Goal: Task Accomplishment & Management: Use online tool/utility

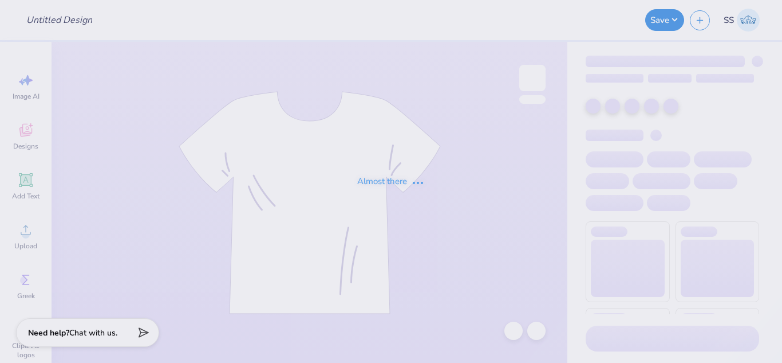
type input "Exotic Whip merch"
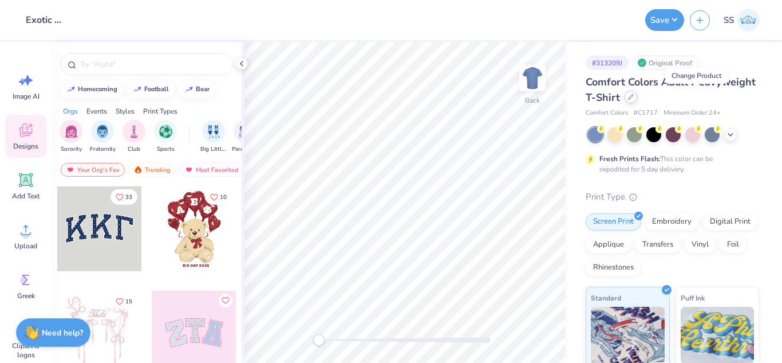
click at [634, 98] on icon at bounding box center [631, 97] width 6 height 6
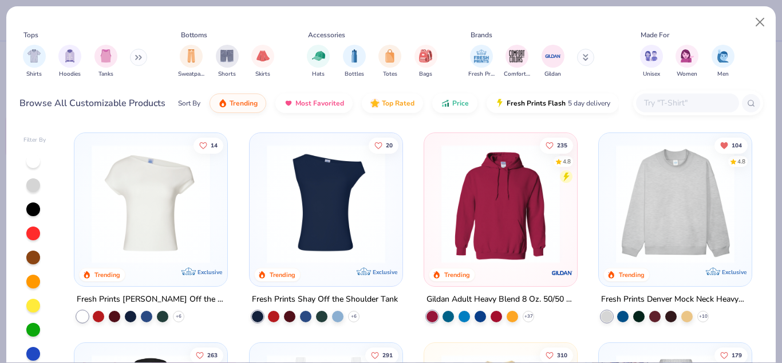
click at [654, 97] on input "text" at bounding box center [687, 102] width 88 height 13
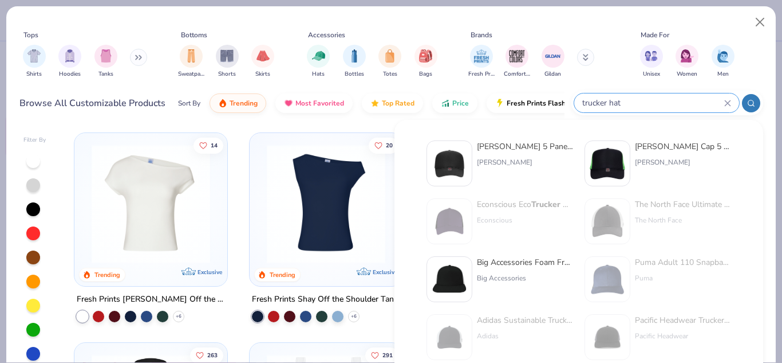
type input "trucker hat"
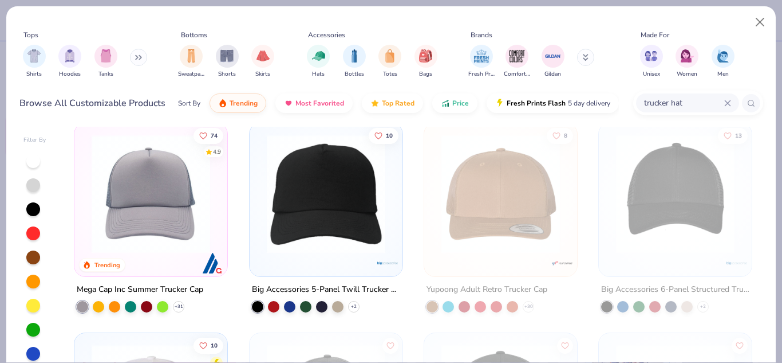
scroll to position [434, 0]
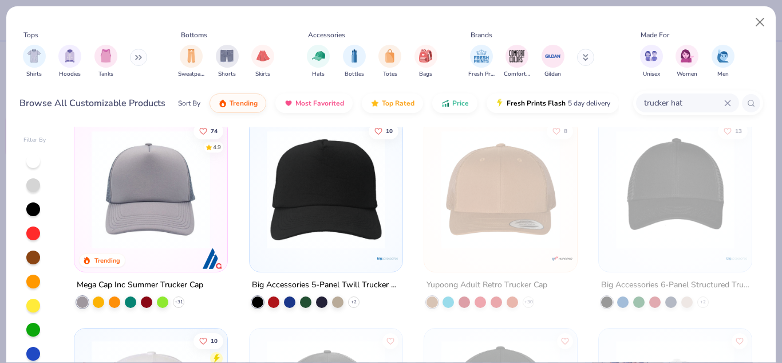
click at [134, 234] on img at bounding box center [151, 188] width 130 height 119
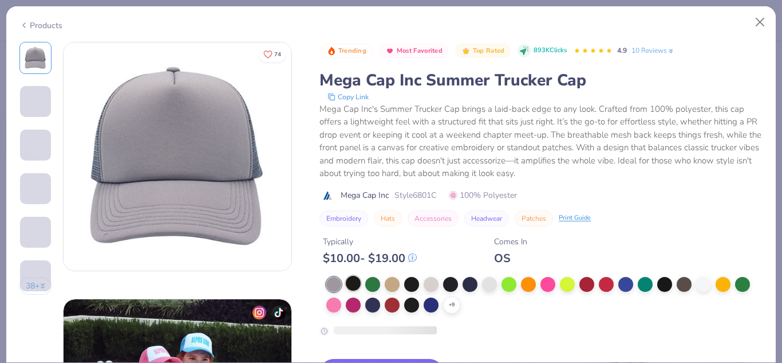
click at [355, 284] on div at bounding box center [353, 282] width 15 height 15
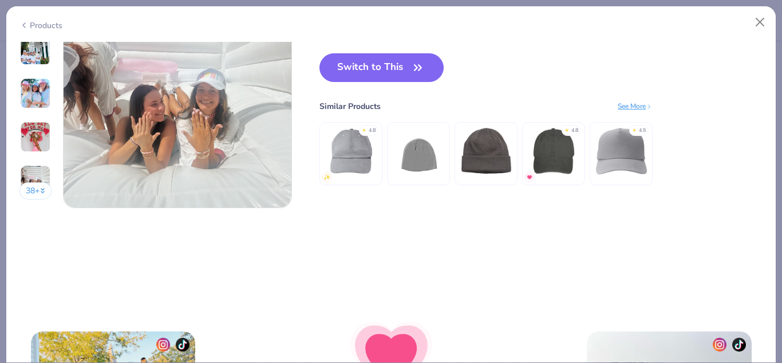
scroll to position [1331, 0]
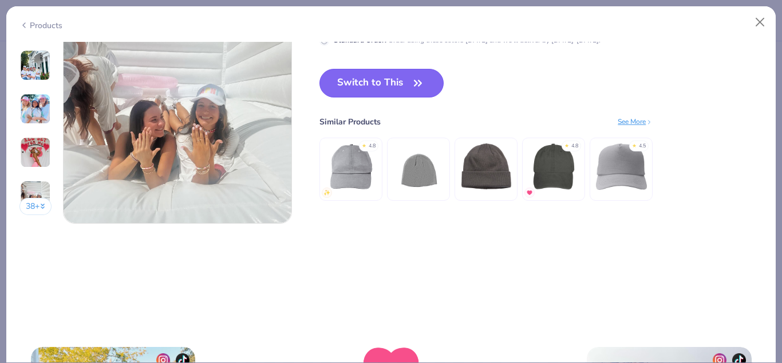
click at [427, 89] on button "Switch to This" at bounding box center [382, 83] width 124 height 29
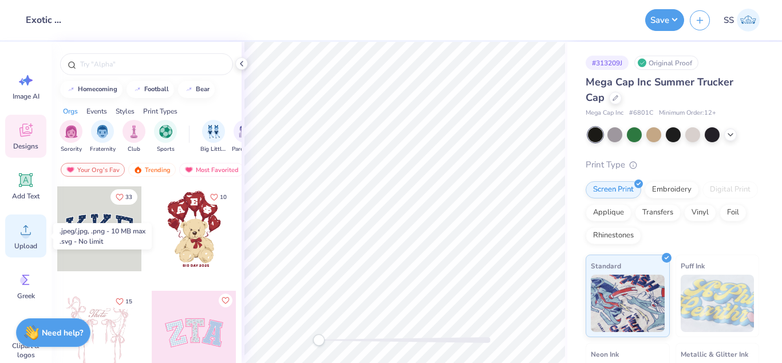
click at [13, 242] on div "Upload" at bounding box center [25, 235] width 41 height 43
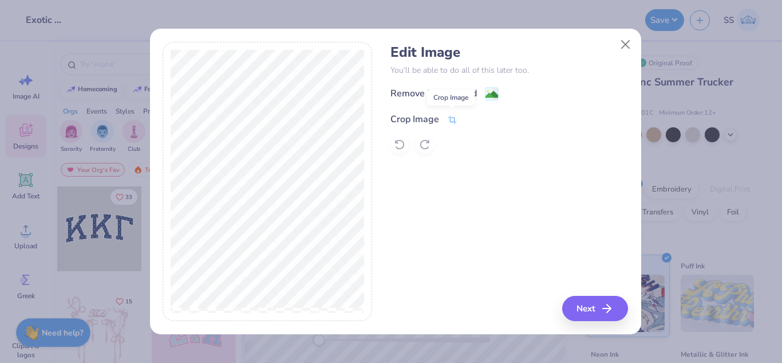
click at [453, 117] on icon at bounding box center [452, 120] width 9 height 8
click at [454, 195] on div "Edit Image You’ll be able to do all of this later too. Remove Background Crop I…" at bounding box center [510, 182] width 238 height 280
click at [487, 119] on line at bounding box center [487, 117] width 3 height 3
click at [587, 306] on button "Next" at bounding box center [597, 308] width 66 height 25
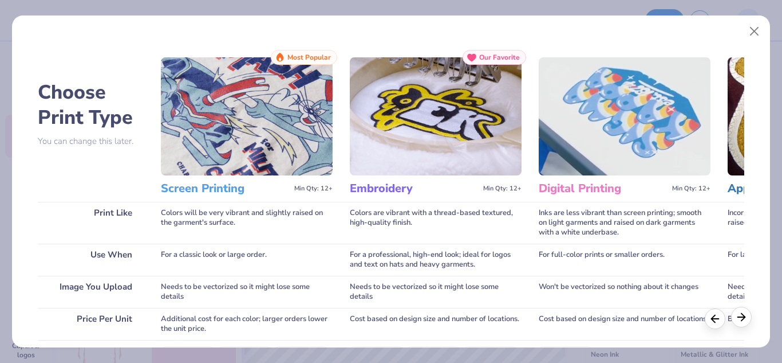
click at [741, 320] on icon at bounding box center [741, 316] width 13 height 13
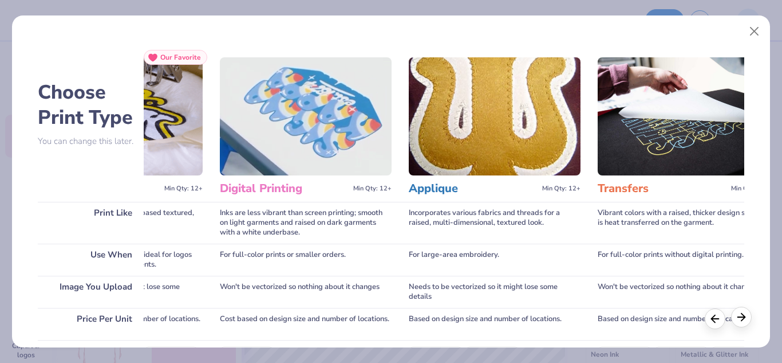
scroll to position [0, 353]
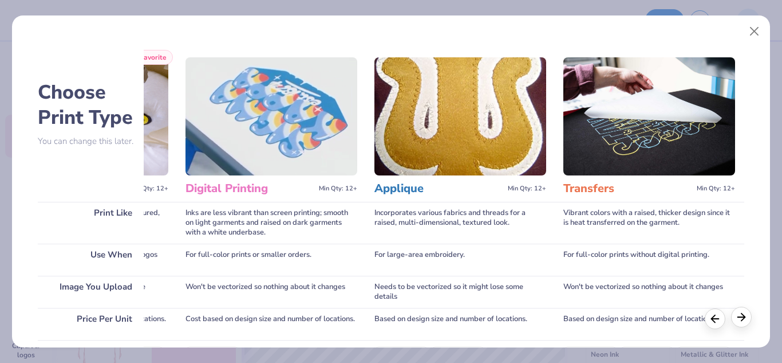
click at [741, 320] on icon at bounding box center [741, 316] width 13 height 13
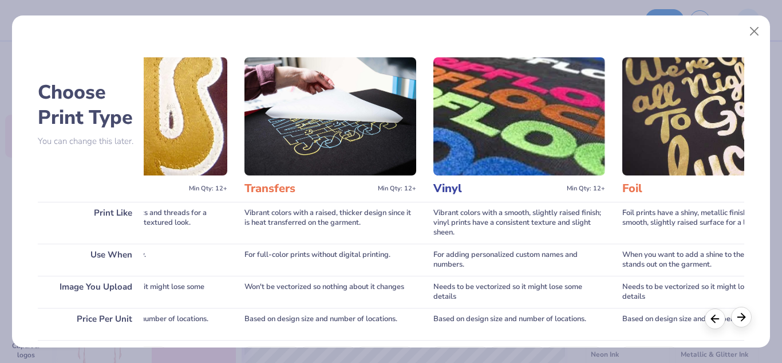
scroll to position [0, 707]
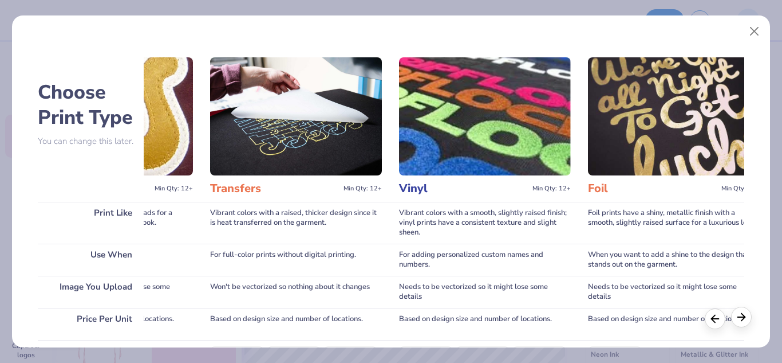
click at [741, 320] on icon at bounding box center [741, 316] width 13 height 13
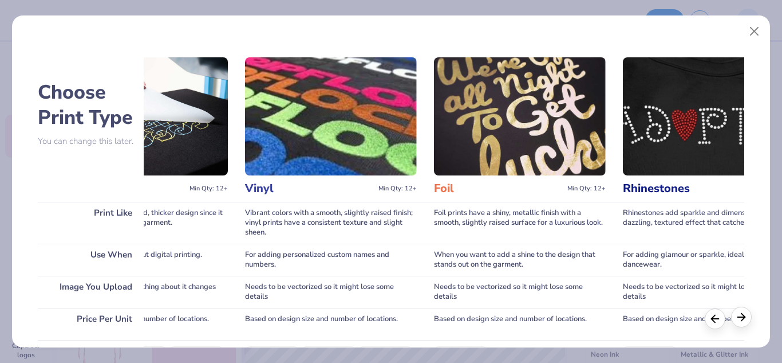
scroll to position [0, 929]
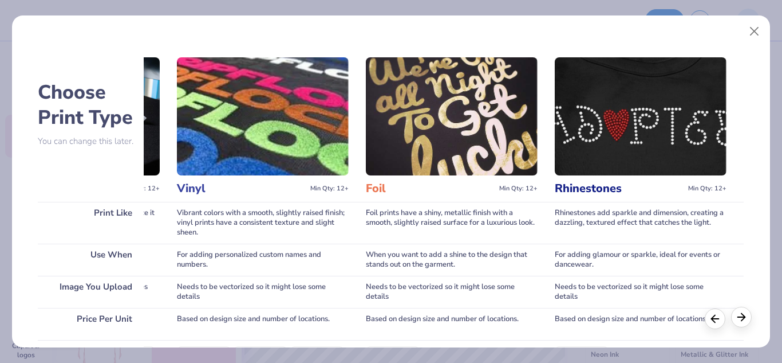
click at [741, 320] on icon at bounding box center [741, 316] width 13 height 13
click at [717, 320] on icon at bounding box center [715, 316] width 13 height 13
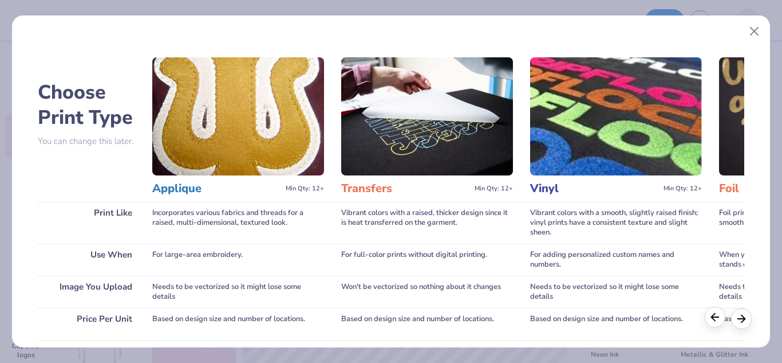
click at [717, 320] on icon at bounding box center [715, 316] width 13 height 13
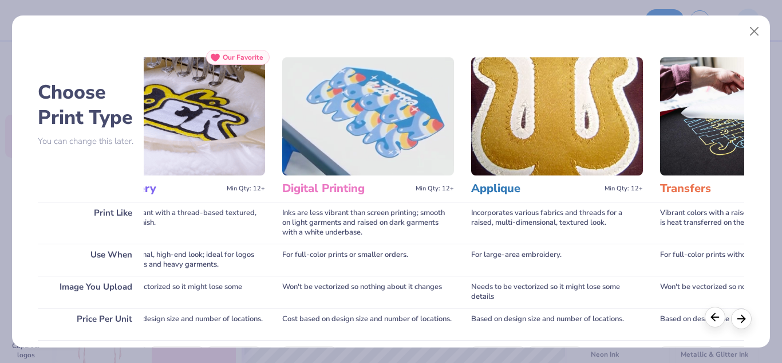
scroll to position [0, 222]
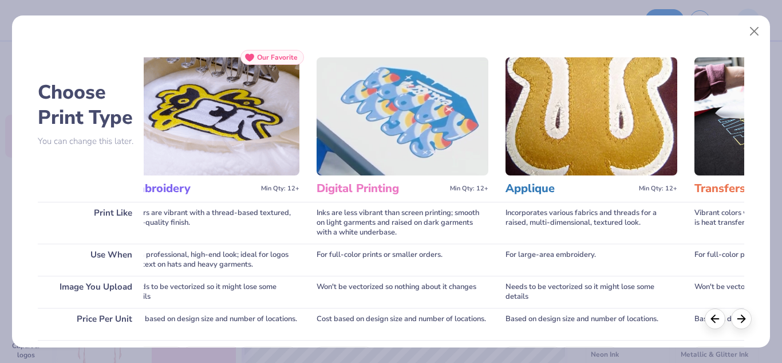
click at [614, 260] on div "For large-area embroidery." at bounding box center [592, 259] width 172 height 32
click at [516, 313] on div "Based on design size and number of locations." at bounding box center [592, 324] width 172 height 32
click at [537, 320] on div "Based on design size and number of locations." at bounding box center [592, 324] width 172 height 32
drag, startPoint x: 507, startPoint y: 318, endPoint x: 282, endPoint y: 313, distance: 224.6
click at [503, 335] on div "Choose Print Type You can change this later. Print Like Use When Image You Uplo…" at bounding box center [391, 285] width 706 height 471
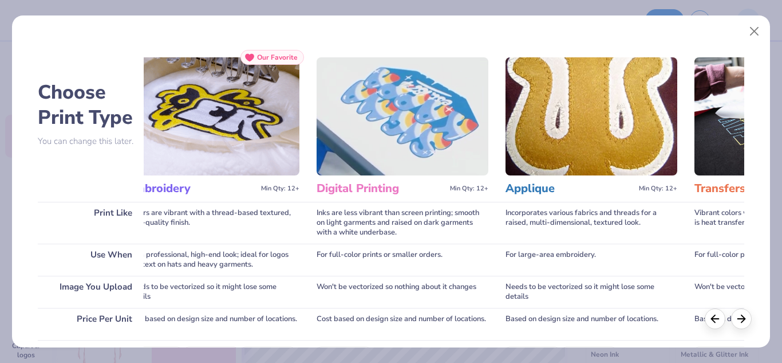
click at [218, 316] on div "Cost based on design size and number of locations." at bounding box center [214, 324] width 172 height 32
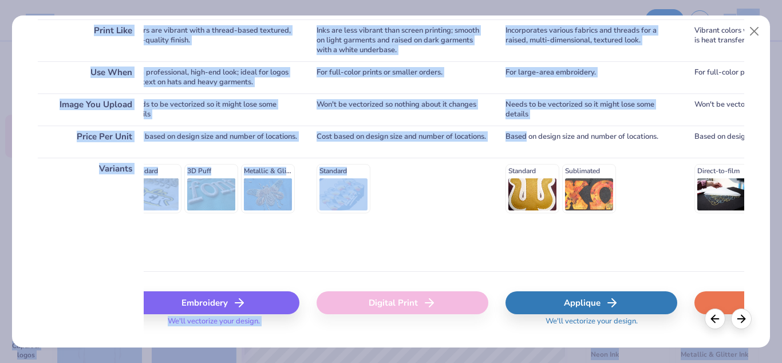
scroll to position [208, 0]
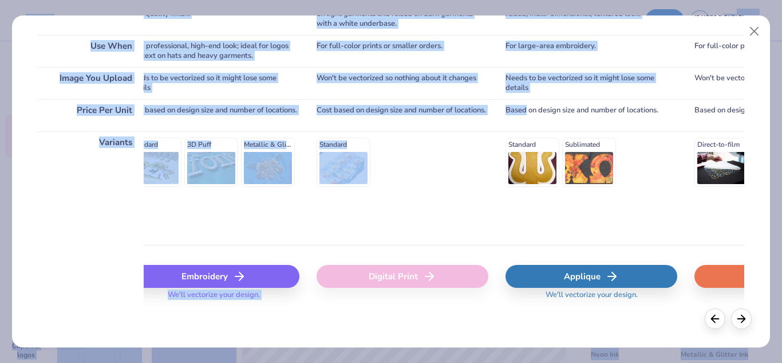
drag, startPoint x: 526, startPoint y: 322, endPoint x: 540, endPoint y: 367, distance: 47.5
click at [540, 362] on html "Design Title Exotic Whip merch Save SS Image AI Designs Add Text Upload Greek C…" at bounding box center [391, 181] width 782 height 363
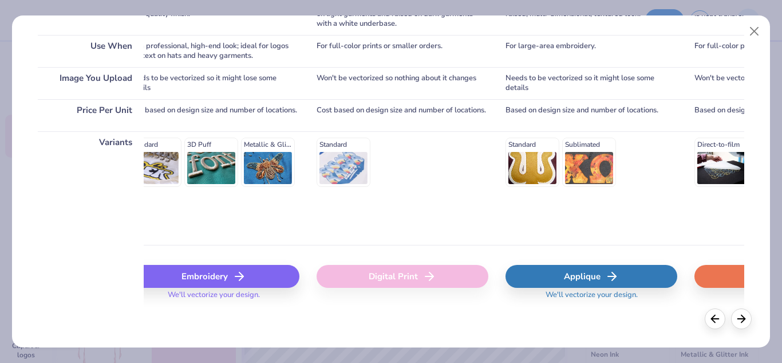
click at [533, 167] on div "Standard Sublimated" at bounding box center [592, 161] width 172 height 49
click at [526, 150] on div "Standard Sublimated" at bounding box center [592, 161] width 172 height 49
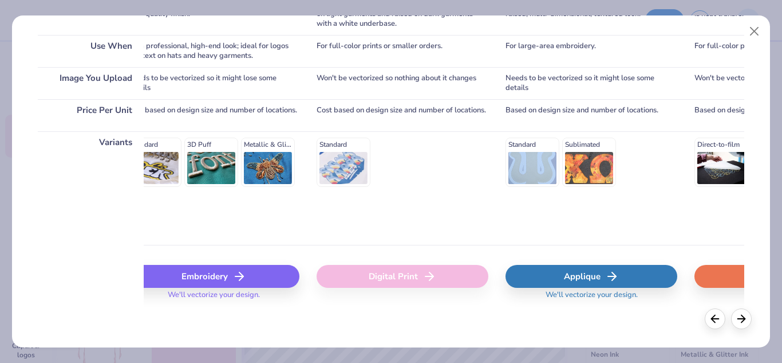
click at [585, 275] on div "Applique" at bounding box center [592, 276] width 172 height 23
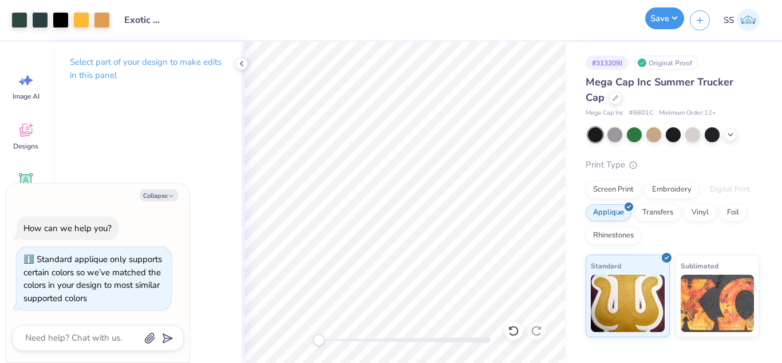
click at [664, 25] on button "Save" at bounding box center [665, 18] width 39 height 22
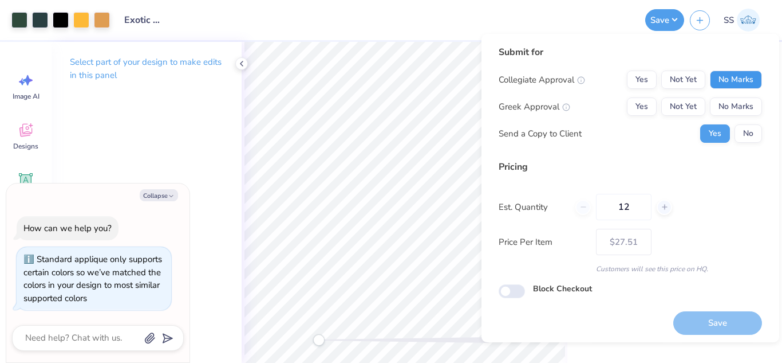
click at [720, 75] on button "No Marks" at bounding box center [736, 79] width 52 height 18
click at [723, 111] on button "No Marks" at bounding box center [736, 106] width 52 height 18
type textarea "x"
type input "– –"
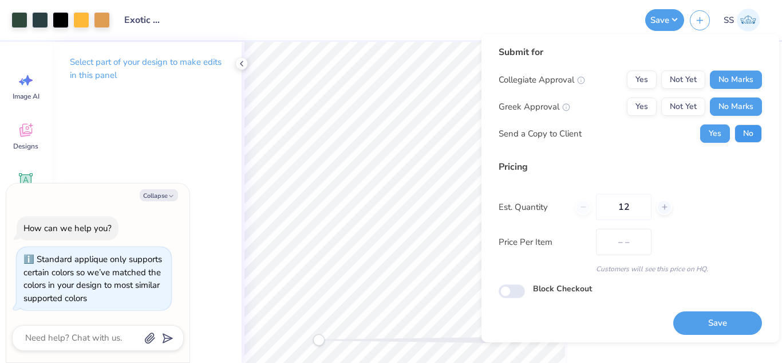
type textarea "x"
type input "$27.51"
click at [735, 129] on button "No" at bounding box center [748, 133] width 27 height 18
click at [703, 331] on button "Save" at bounding box center [718, 322] width 89 height 23
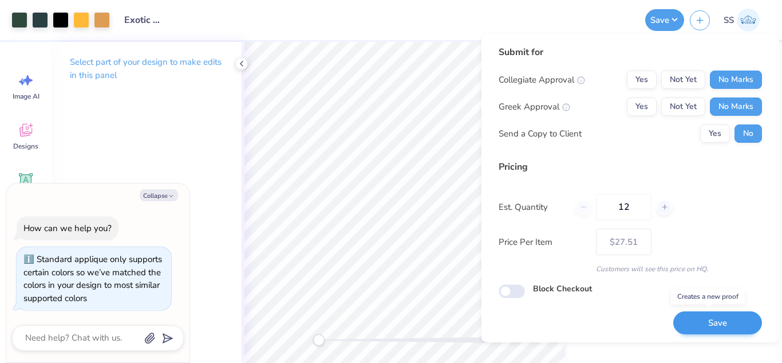
type textarea "x"
type input "– –"
type textarea "x"
type input "$27.51"
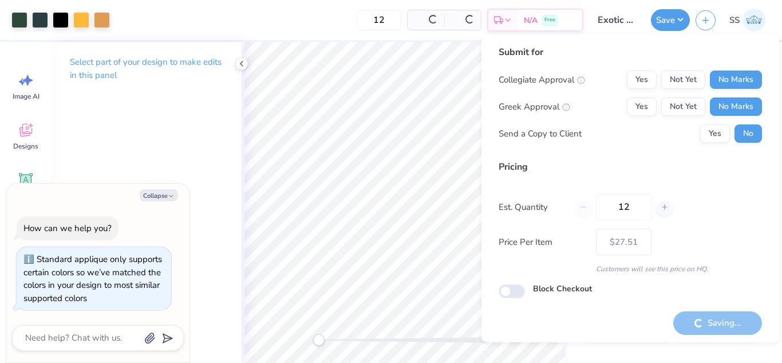
type textarea "x"
type input "– –"
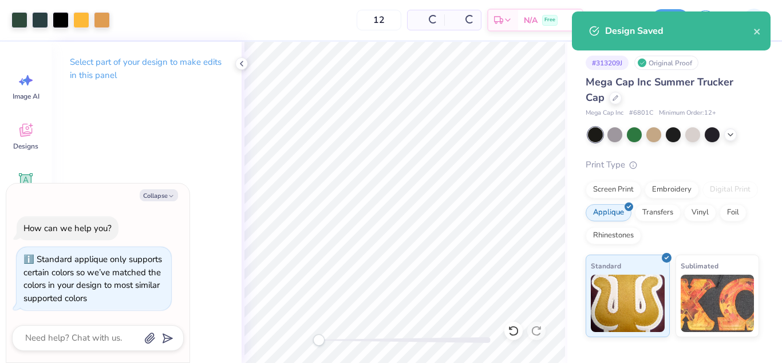
type textarea "x"
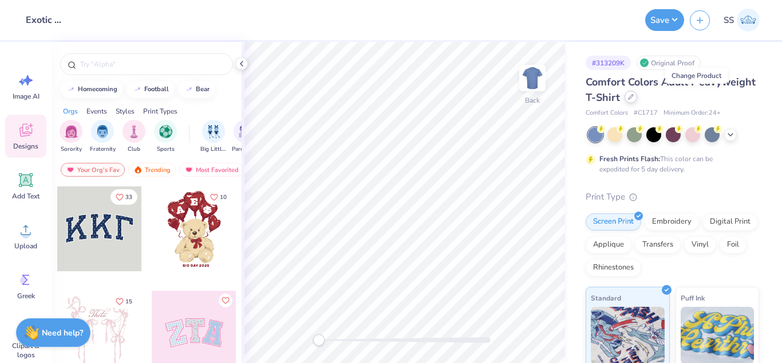
click at [637, 100] on div at bounding box center [631, 96] width 13 height 13
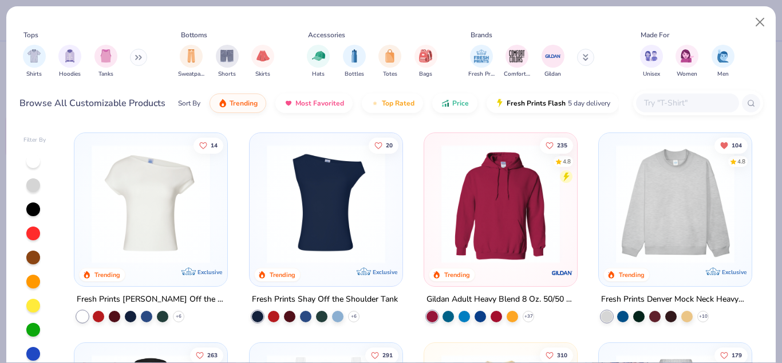
click at [690, 96] on div at bounding box center [687, 102] width 103 height 19
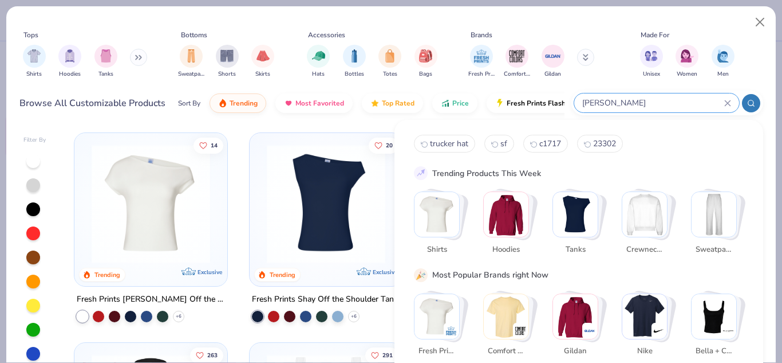
type input "[PERSON_NAME]"
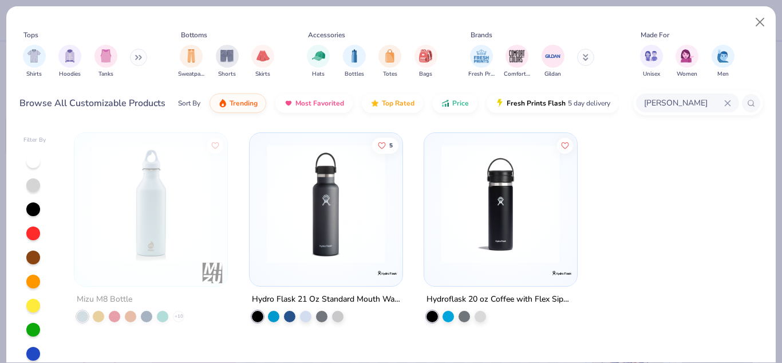
click at [365, 207] on img at bounding box center [326, 203] width 130 height 119
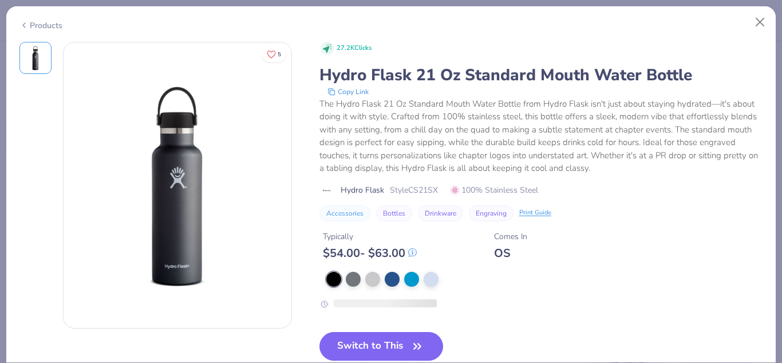
click at [382, 203] on div "27.2K Clicks Hydro Flask 21 Oz Standard Mouth Water Bottle Copy Link The Hydro …" at bounding box center [542, 131] width 444 height 179
click at [369, 344] on button "Switch to This" at bounding box center [382, 346] width 124 height 29
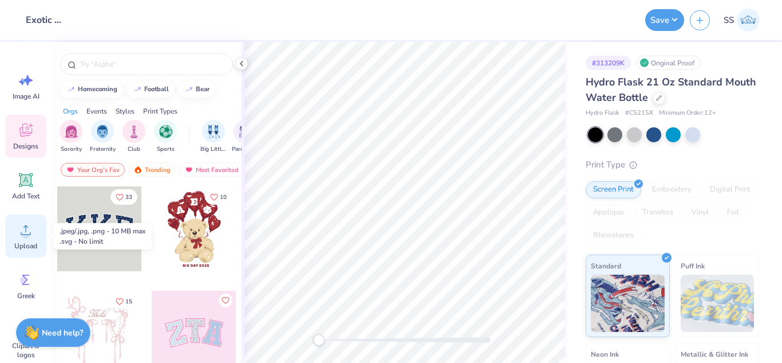
click at [7, 231] on div "Upload" at bounding box center [25, 235] width 41 height 43
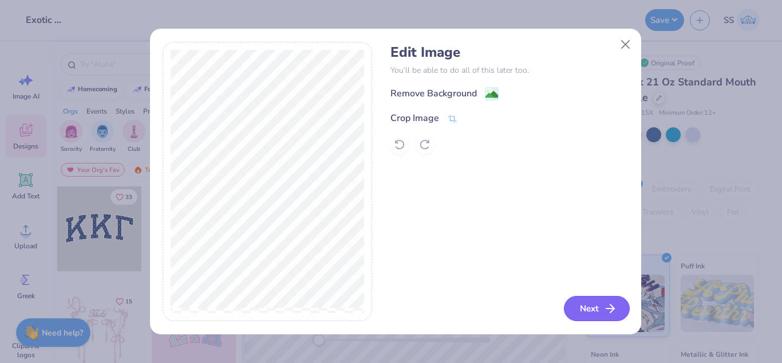
click at [580, 302] on button "Next" at bounding box center [597, 308] width 66 height 25
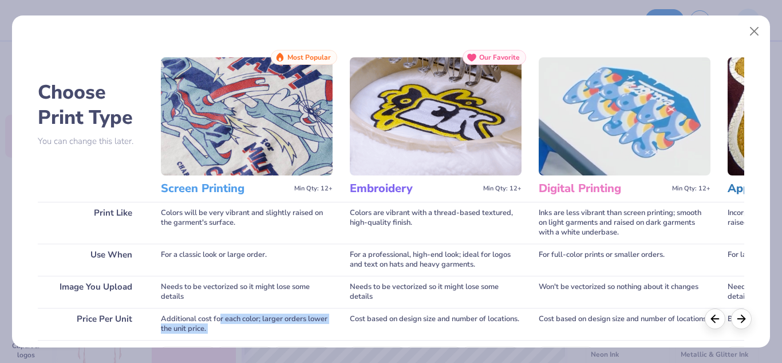
scroll to position [163, 0]
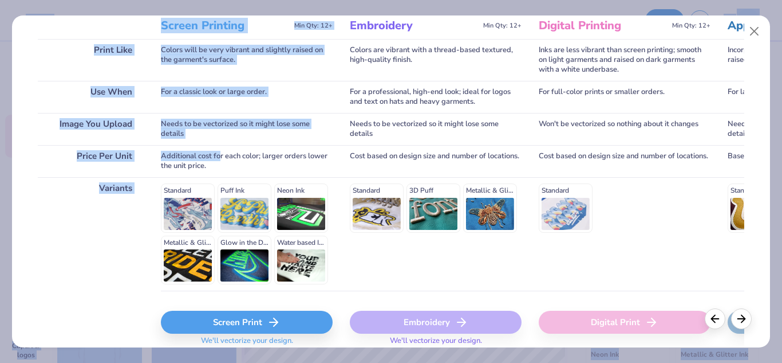
drag, startPoint x: 220, startPoint y: 317, endPoint x: 231, endPoint y: 380, distance: 63.9
click at [231, 362] on html "Design Title Exotic Whip merch Save SS Image AI Designs Add Text Upload Greek C…" at bounding box center [391, 181] width 782 height 363
click at [212, 321] on div "Screen Print" at bounding box center [247, 321] width 172 height 23
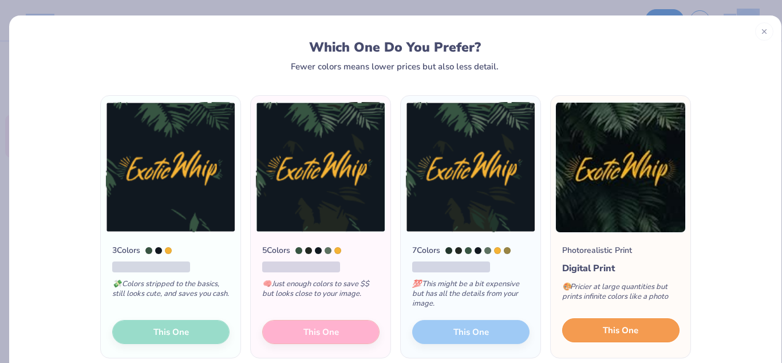
click at [650, 330] on button "This One" at bounding box center [620, 330] width 117 height 24
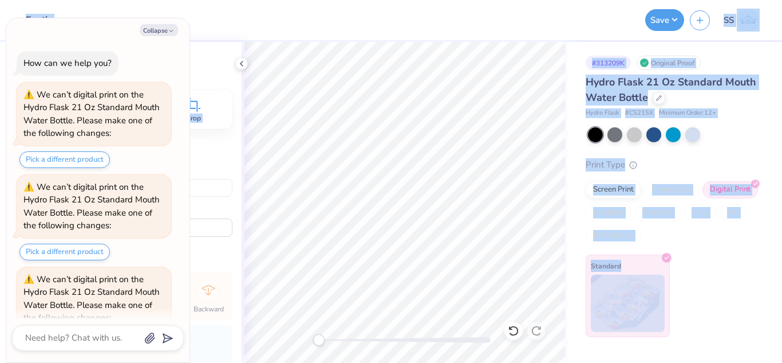
scroll to position [42, 0]
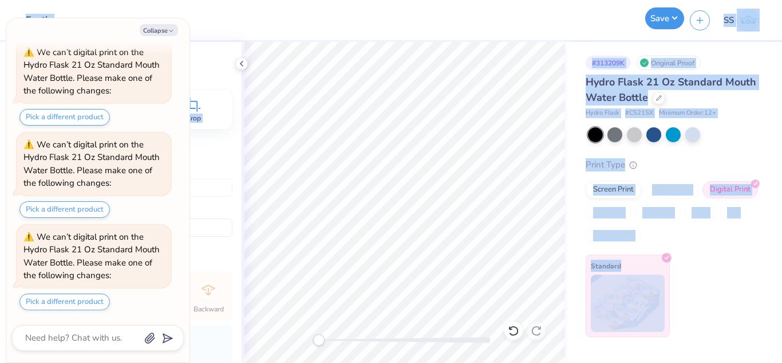
click at [660, 16] on button "Save" at bounding box center [665, 18] width 39 height 22
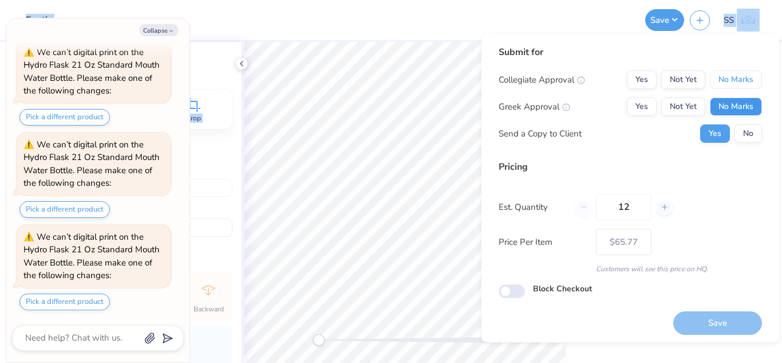
drag, startPoint x: 711, startPoint y: 81, endPoint x: 723, endPoint y: 109, distance: 30.8
click at [723, 109] on div "Collegiate Approval Yes Not Yet No Marks Greek Approval Yes Not Yet No Marks Se…" at bounding box center [630, 106] width 263 height 72
click at [723, 109] on button "No Marks" at bounding box center [736, 106] width 52 height 18
click at [737, 129] on button "No" at bounding box center [748, 133] width 27 height 18
click at [731, 73] on button "No Marks" at bounding box center [736, 79] width 52 height 18
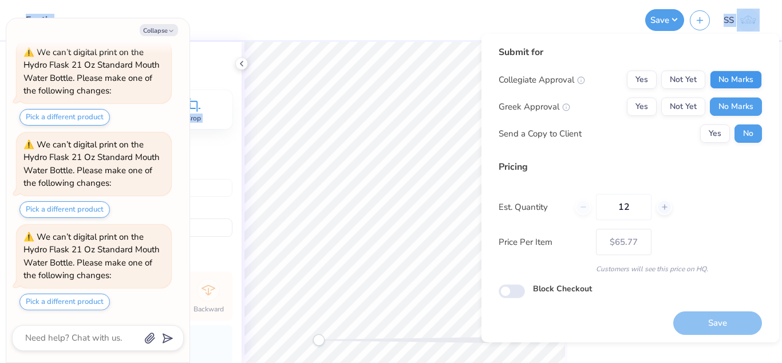
type textarea "x"
type input "– –"
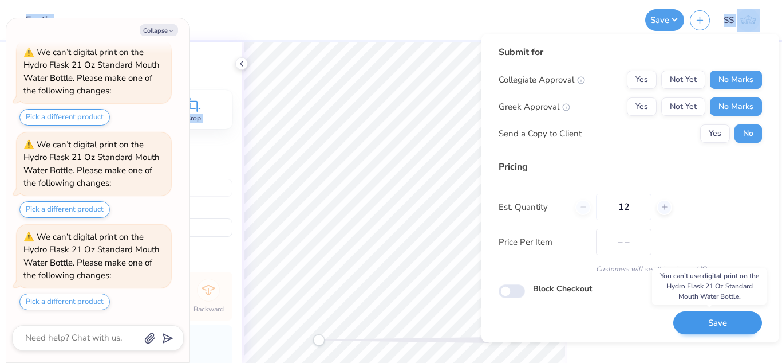
type textarea "x"
type input "$65.77"
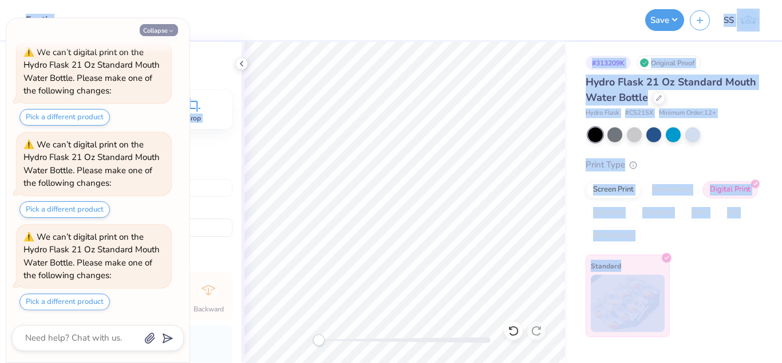
click at [164, 26] on button "Collapse" at bounding box center [159, 30] width 38 height 12
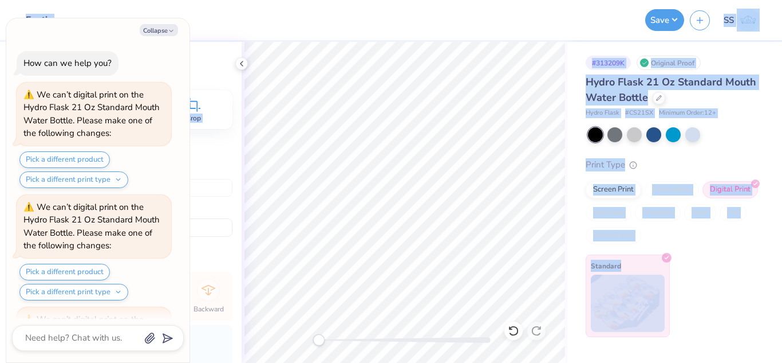
scroll to position [215, 0]
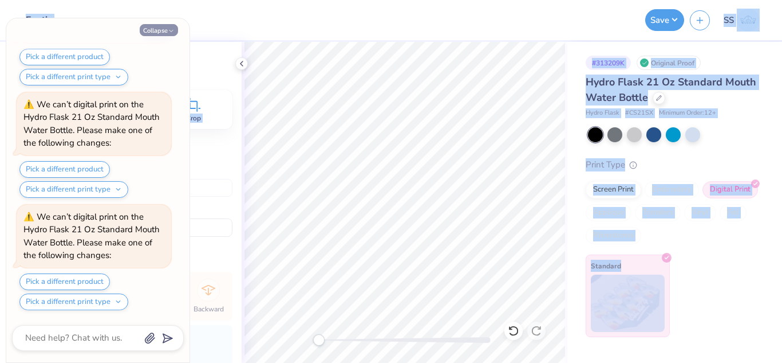
click at [162, 24] on button "Collapse" at bounding box center [159, 30] width 38 height 12
type textarea "x"
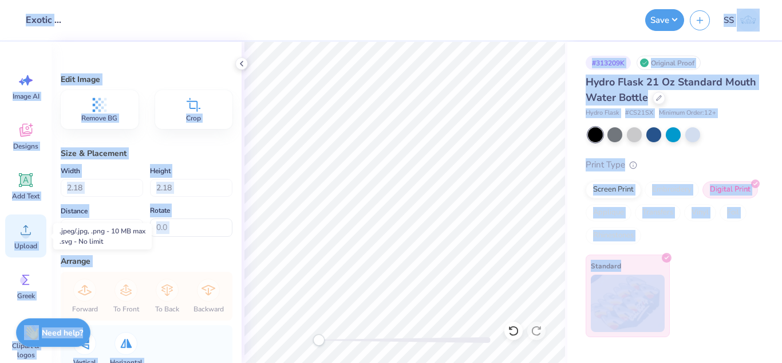
click at [30, 217] on div "Upload" at bounding box center [25, 235] width 41 height 43
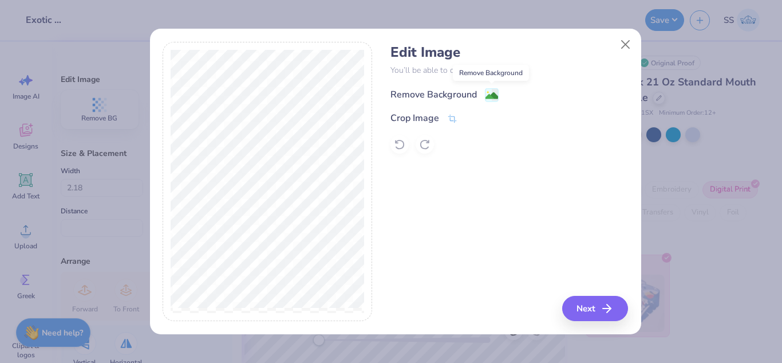
click at [489, 88] on icon at bounding box center [492, 95] width 14 height 14
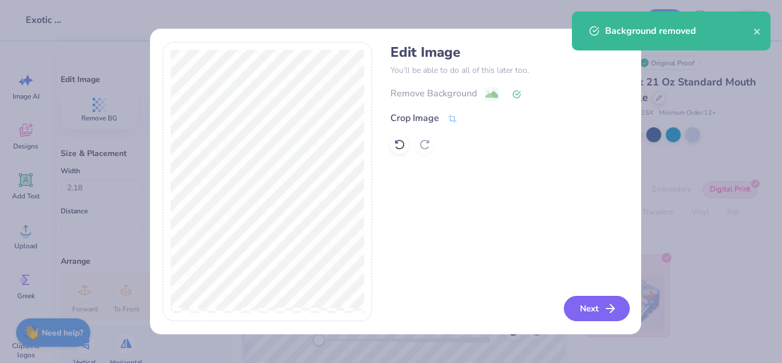
click at [604, 310] on icon "button" at bounding box center [611, 308] width 14 height 14
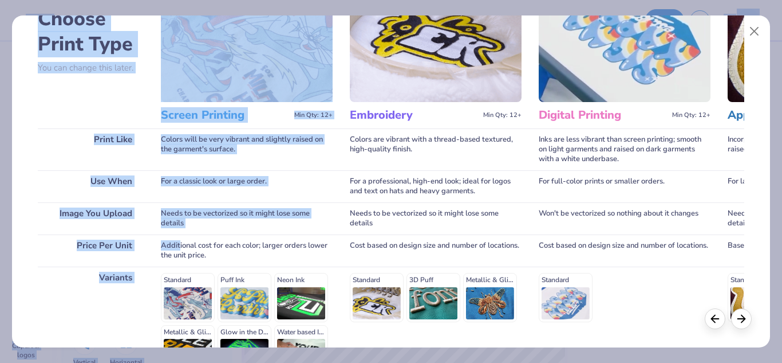
scroll to position [208, 0]
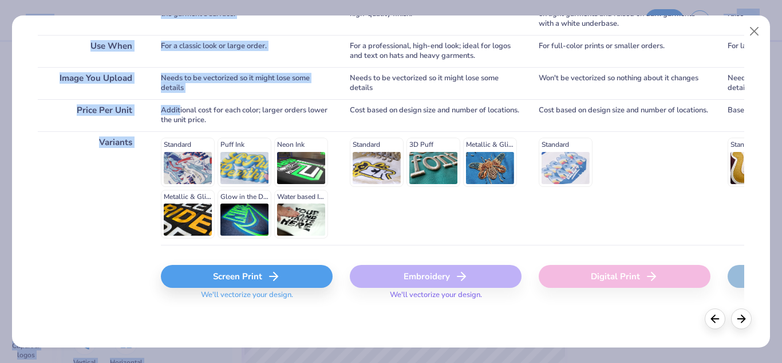
drag, startPoint x: 180, startPoint y: 322, endPoint x: 214, endPoint y: 383, distance: 69.7
click at [214, 362] on html "Design Title Exotic Whip merch Save SS Image AI Designs Add Text Upload Greek C…" at bounding box center [391, 181] width 782 height 363
click at [210, 278] on div "Screen Print" at bounding box center [247, 276] width 172 height 23
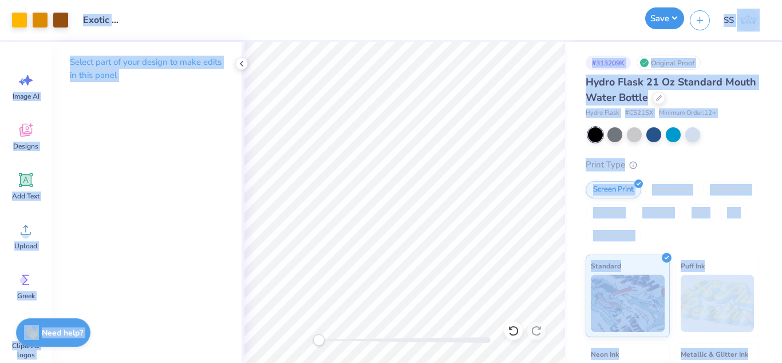
click at [658, 19] on button "Save" at bounding box center [665, 18] width 39 height 22
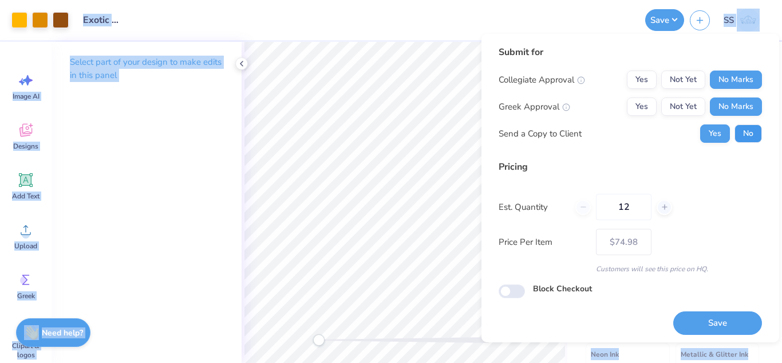
click at [749, 130] on button "No" at bounding box center [748, 133] width 27 height 18
click at [715, 324] on button "Save" at bounding box center [718, 322] width 89 height 23
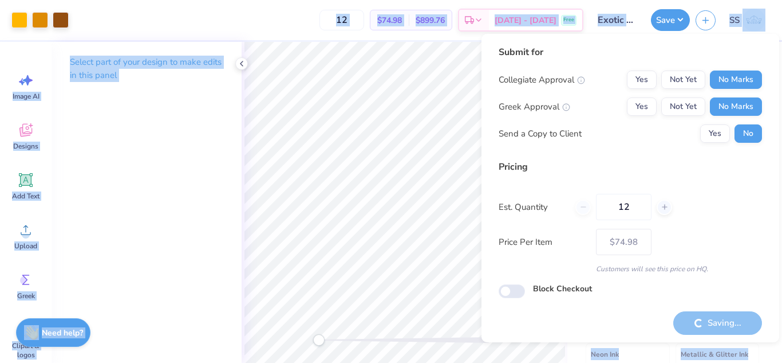
type input "– –"
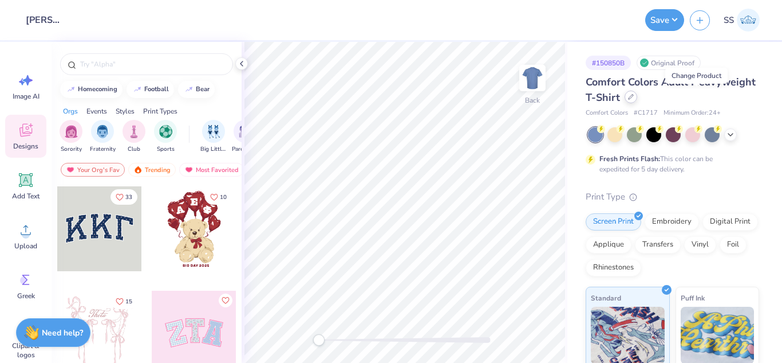
click at [634, 97] on icon at bounding box center [631, 97] width 6 height 6
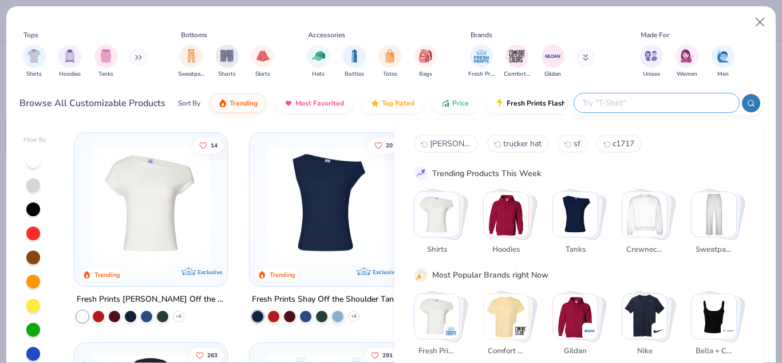
click at [666, 106] on input "text" at bounding box center [656, 102] width 150 height 13
type input "S700M"
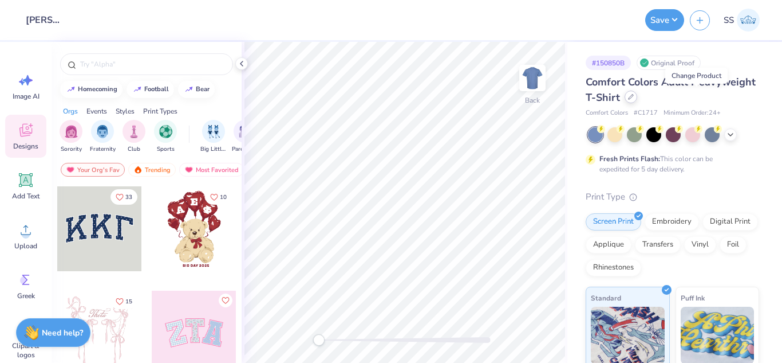
click at [637, 100] on div at bounding box center [631, 96] width 13 height 13
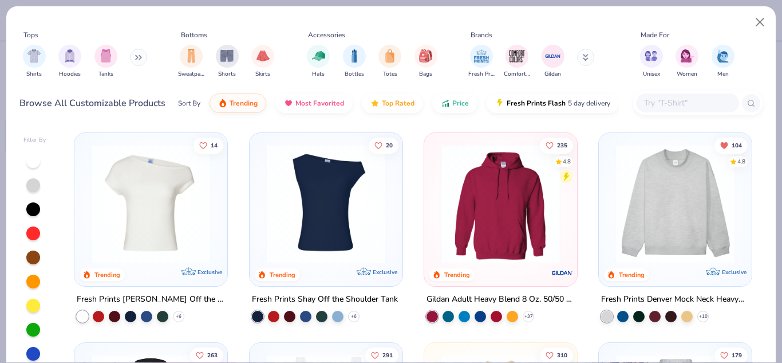
click at [662, 97] on input "text" at bounding box center [687, 102] width 88 height 13
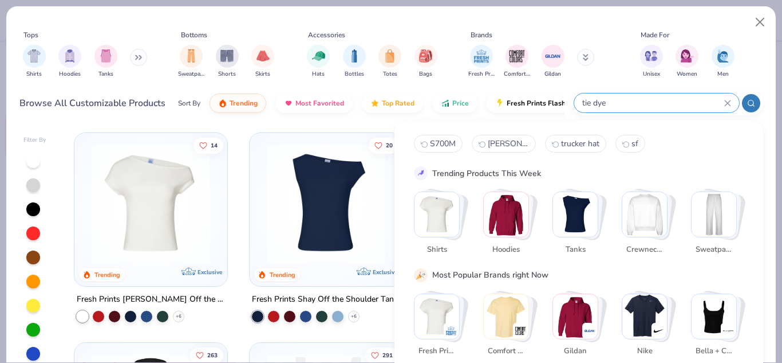
type input "tie dye"
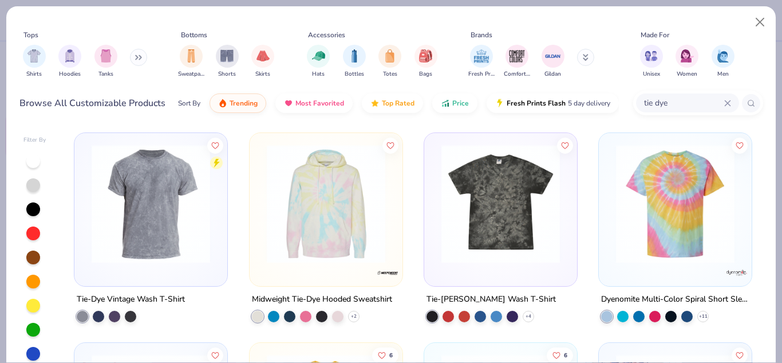
click at [676, 231] on img at bounding box center [676, 203] width 130 height 119
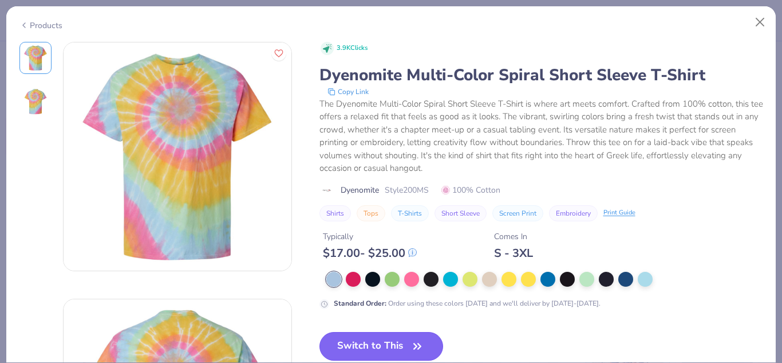
click at [401, 339] on button "Switch to This" at bounding box center [382, 346] width 124 height 29
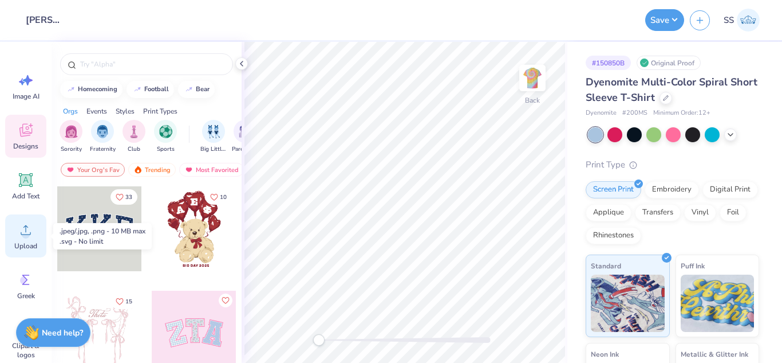
click at [31, 220] on div "Upload" at bounding box center [25, 235] width 41 height 43
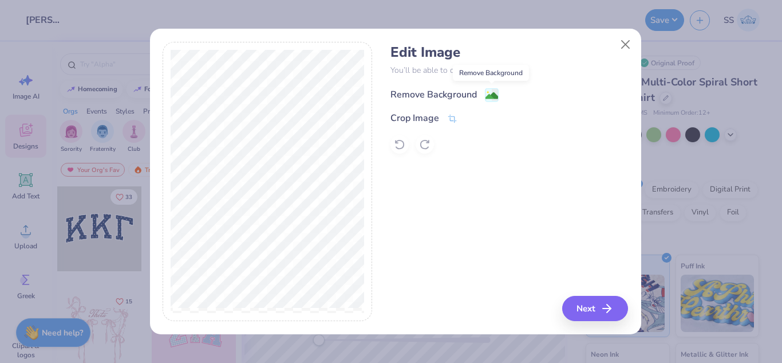
click at [486, 92] on image at bounding box center [492, 95] width 13 height 13
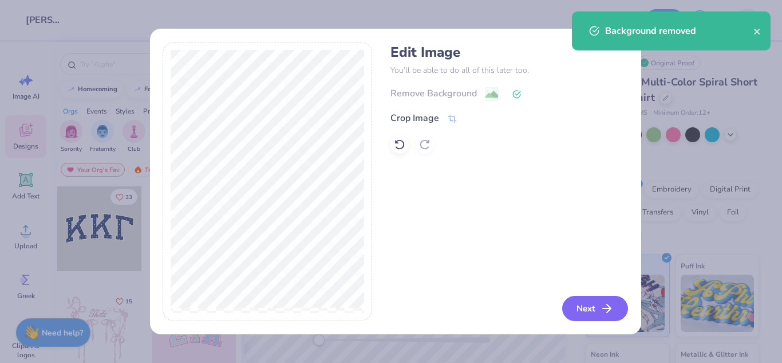
click at [592, 310] on button "Next" at bounding box center [595, 308] width 66 height 25
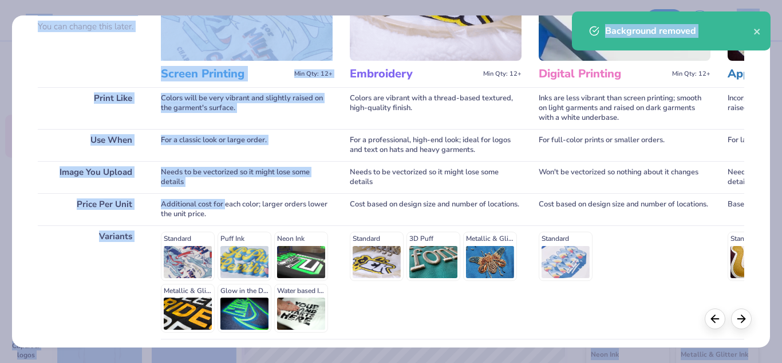
scroll to position [208, 0]
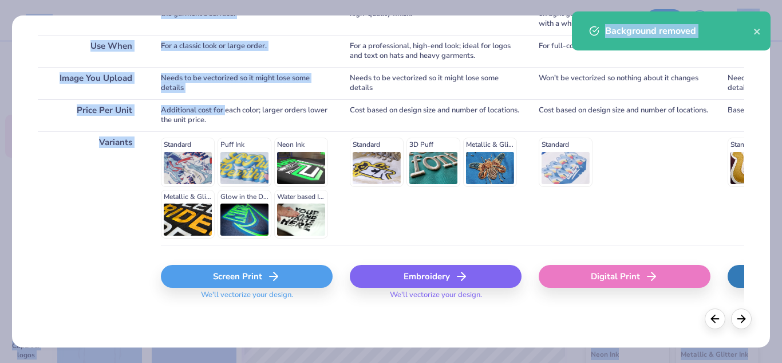
drag, startPoint x: 226, startPoint y: 324, endPoint x: 241, endPoint y: 326, distance: 14.5
click at [265, 362] on html "Design Title Kristin McCleerey : XOBC Save SS Image AI Designs Add Text Upload …" at bounding box center [391, 181] width 782 height 363
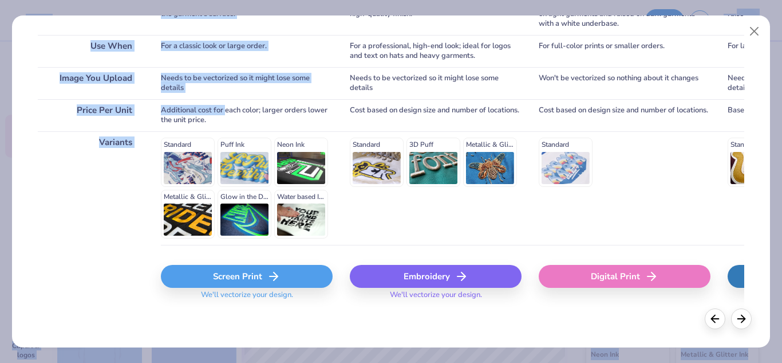
click at [221, 269] on div "Screen Print" at bounding box center [247, 276] width 172 height 23
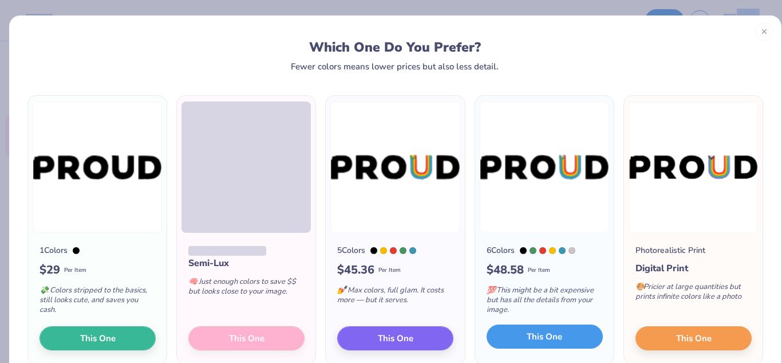
click at [564, 335] on button "This One" at bounding box center [545, 336] width 116 height 24
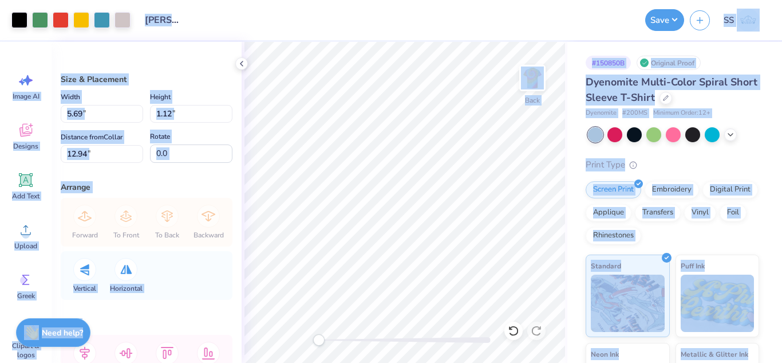
type input "8.88"
type input "1.75"
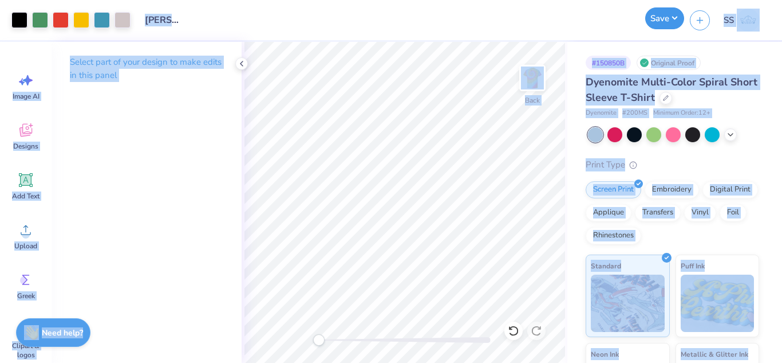
click at [664, 19] on button "Save" at bounding box center [665, 18] width 39 height 22
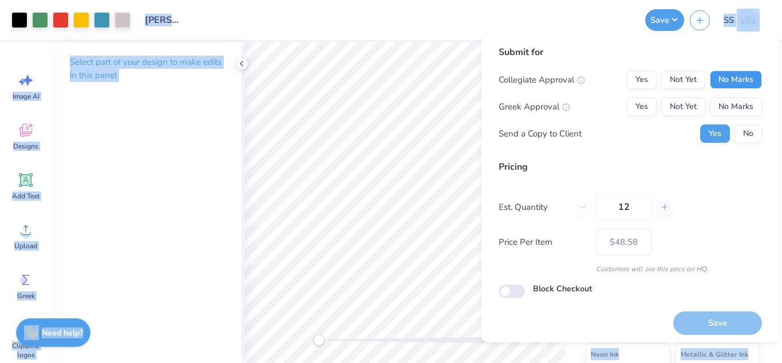
click at [737, 72] on button "No Marks" at bounding box center [736, 79] width 52 height 18
click at [737, 101] on button "No Marks" at bounding box center [736, 106] width 52 height 18
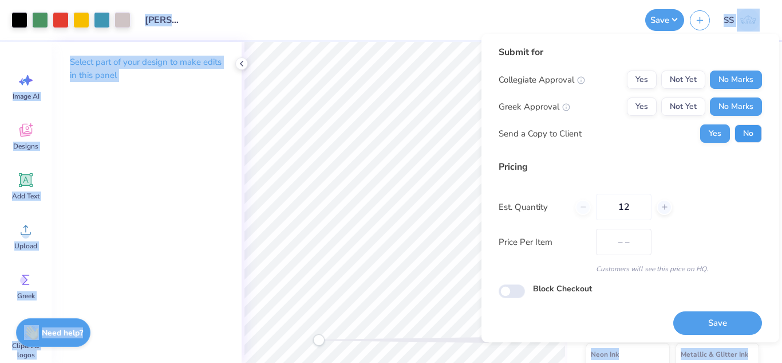
click at [741, 132] on button "No" at bounding box center [748, 133] width 27 height 18
click at [725, 312] on button "Save" at bounding box center [718, 322] width 89 height 23
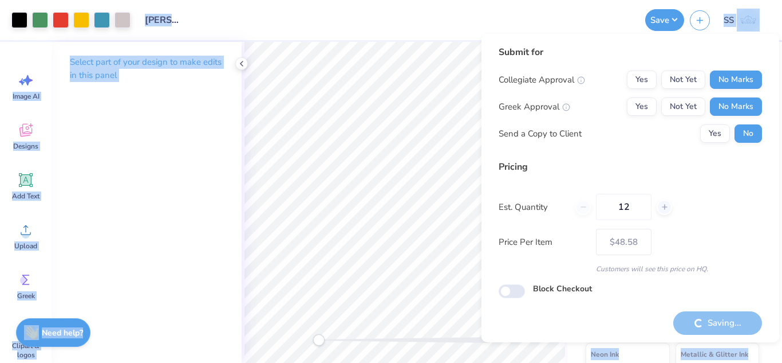
type input "– –"
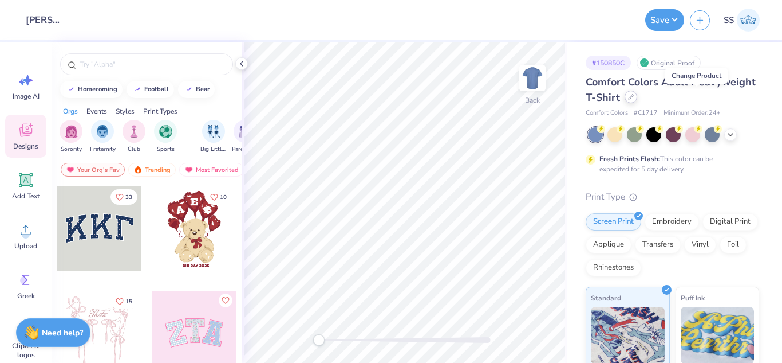
click at [637, 98] on div at bounding box center [631, 96] width 13 height 13
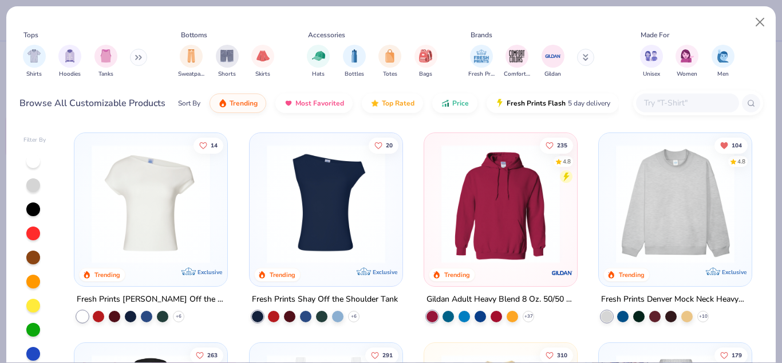
click at [672, 109] on input "text" at bounding box center [687, 102] width 88 height 13
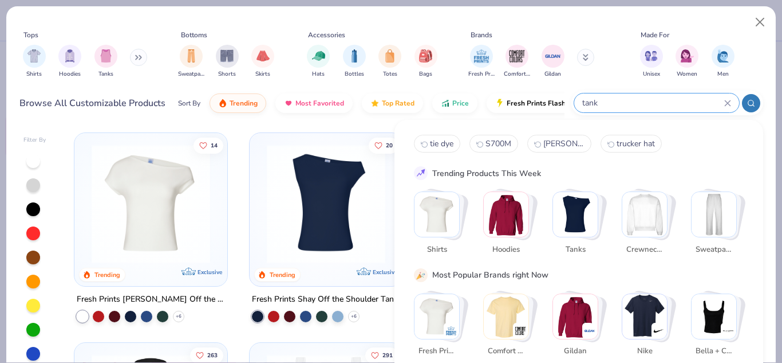
type input "tank"
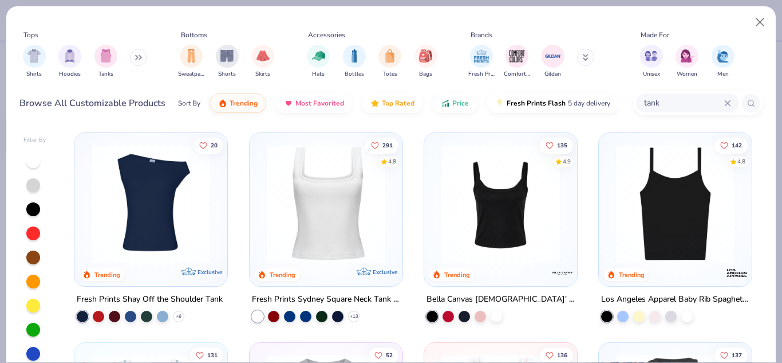
click at [725, 101] on icon at bounding box center [728, 103] width 7 height 7
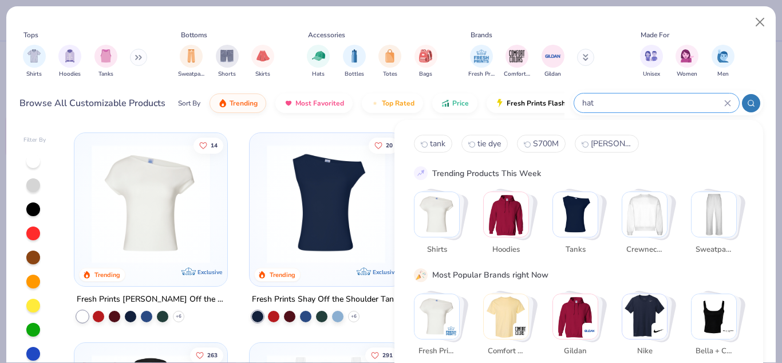
type input "hat"
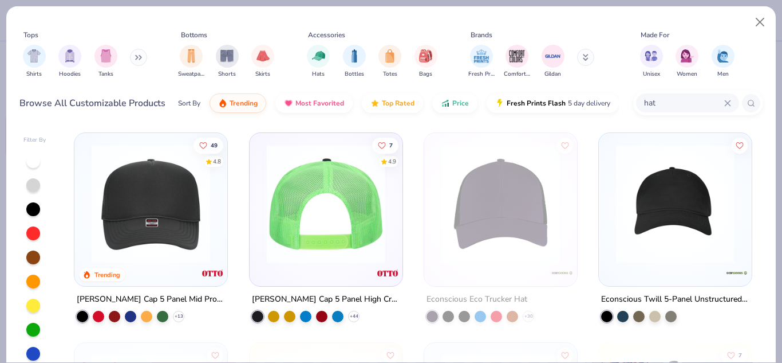
click at [361, 221] on img at bounding box center [326, 203] width 130 height 119
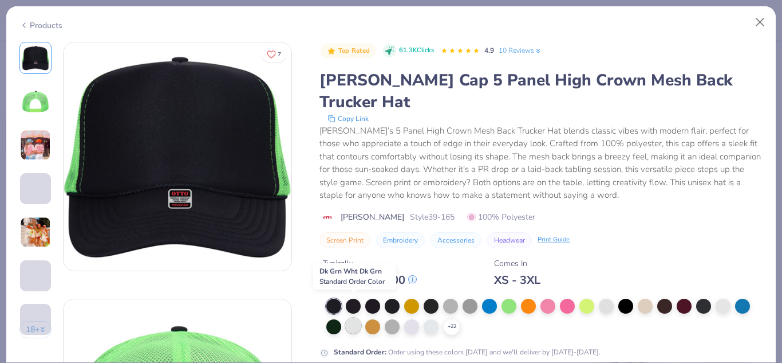
click at [355, 318] on div at bounding box center [353, 325] width 15 height 15
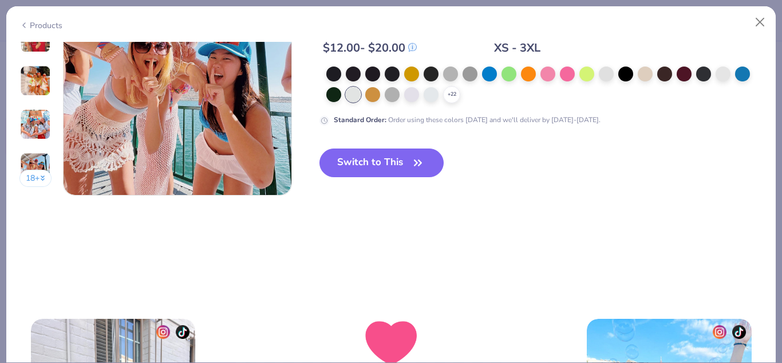
scroll to position [1583, 0]
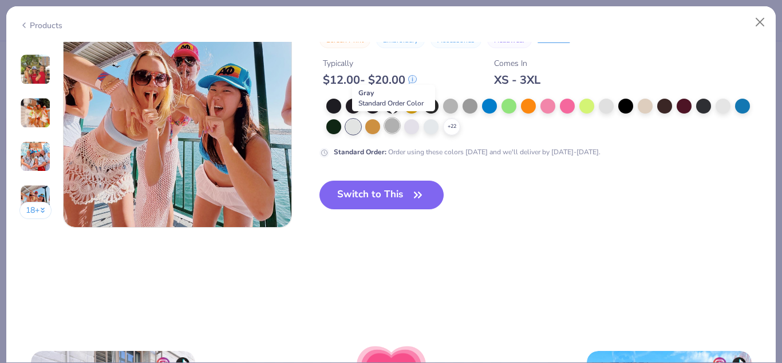
click at [389, 127] on div at bounding box center [392, 125] width 15 height 15
click at [406, 125] on div at bounding box center [411, 125] width 15 height 15
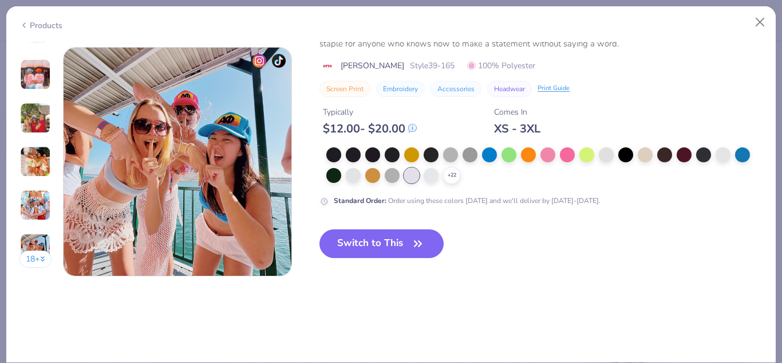
scroll to position [1542, 0]
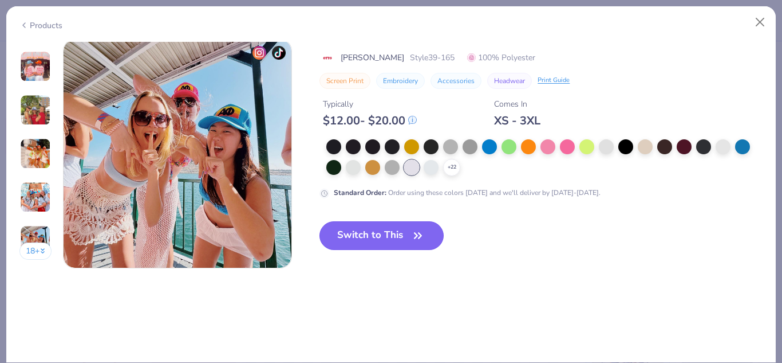
click at [422, 236] on icon "button" at bounding box center [418, 235] width 16 height 16
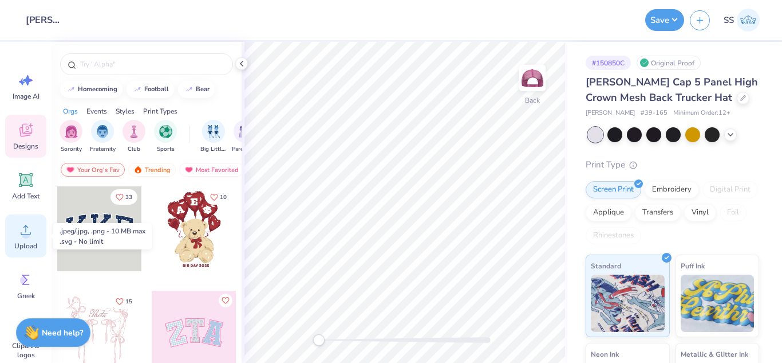
click at [14, 242] on div "Upload" at bounding box center [25, 235] width 41 height 43
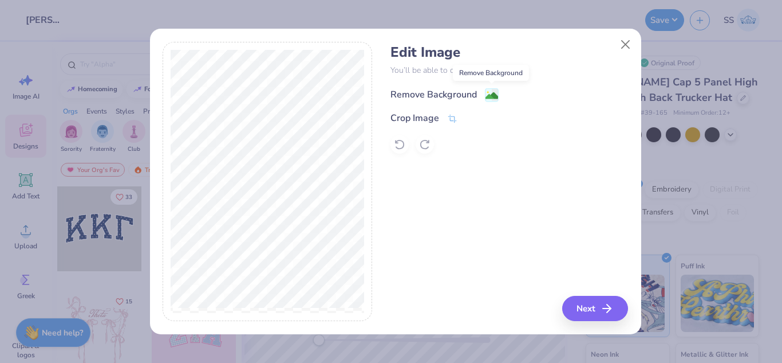
click at [489, 96] on image at bounding box center [492, 95] width 13 height 13
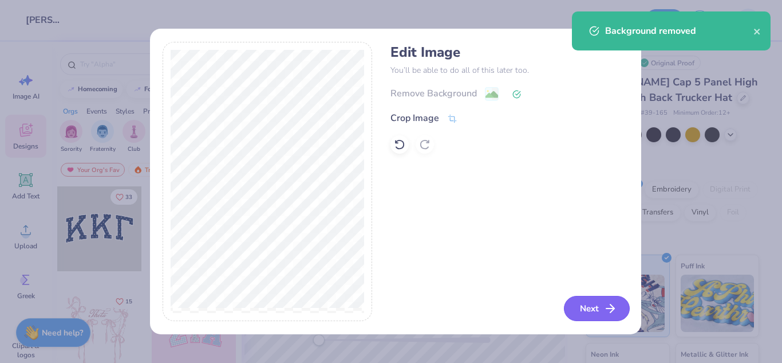
click at [577, 300] on button "Next" at bounding box center [597, 308] width 66 height 25
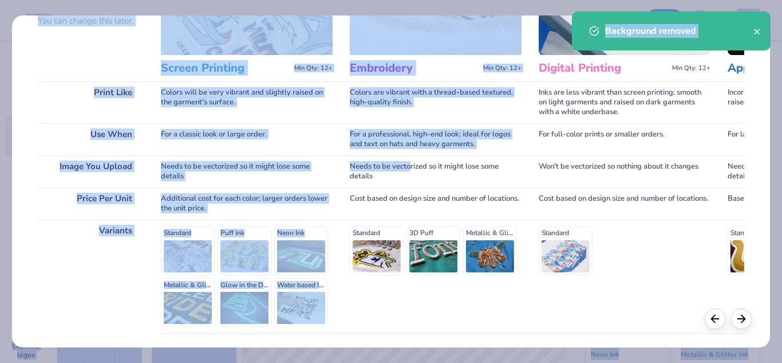
scroll to position [208, 0]
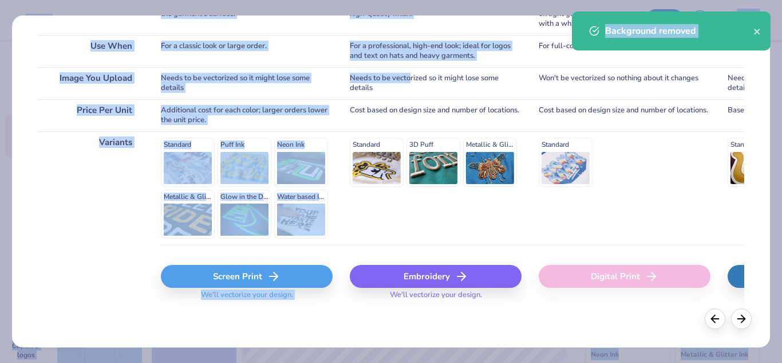
drag, startPoint x: 411, startPoint y: 290, endPoint x: 444, endPoint y: 368, distance: 84.7
click at [444, 362] on html "Design Title [PERSON_NAME] : XOBC Save SS Image AI Designs Add Text Upload Gree…" at bounding box center [391, 181] width 782 height 363
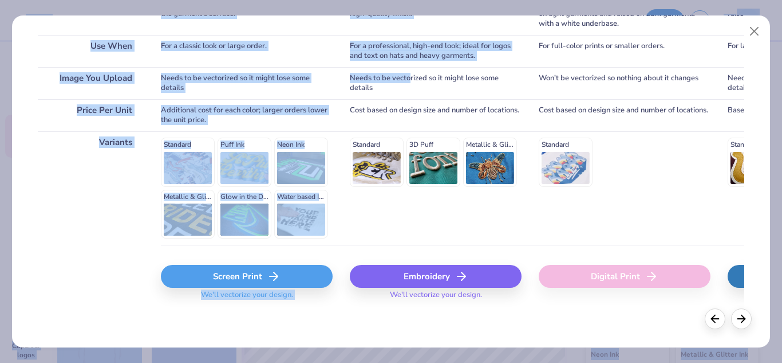
click at [412, 266] on div "Embroidery" at bounding box center [436, 276] width 172 height 23
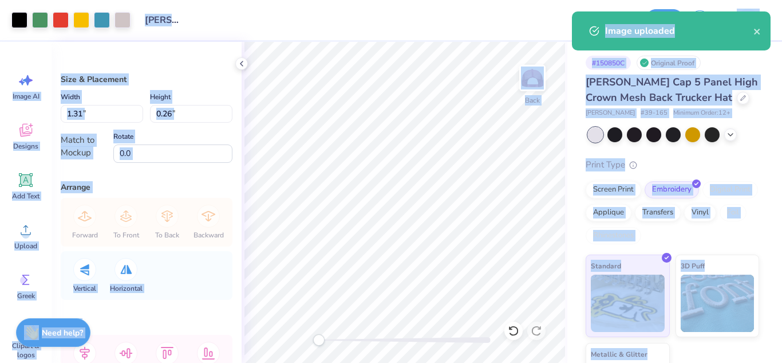
type input "1.98"
type input "0.39"
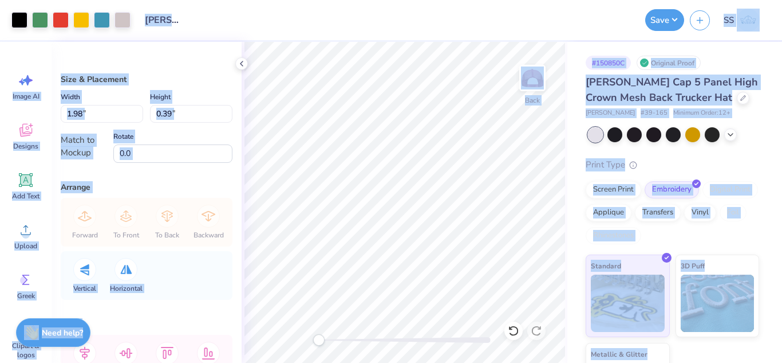
type input "3.19"
type input "0.63"
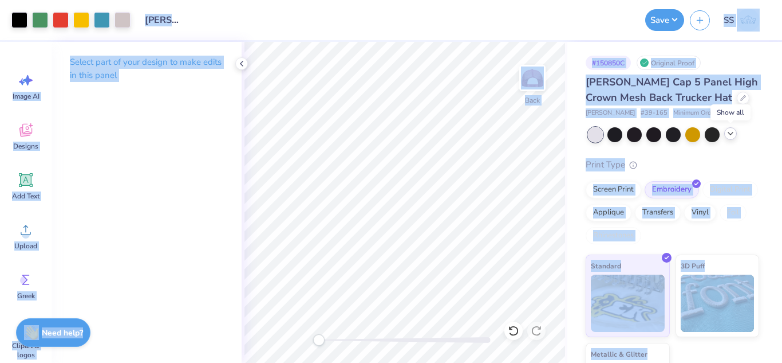
click at [729, 133] on icon at bounding box center [730, 133] width 9 height 9
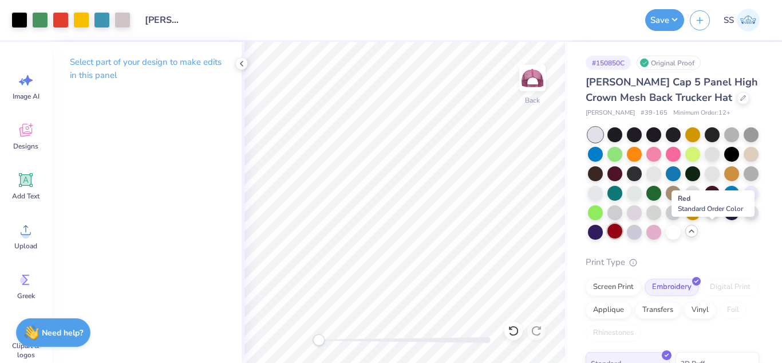
click at [623, 231] on div at bounding box center [615, 230] width 15 height 15
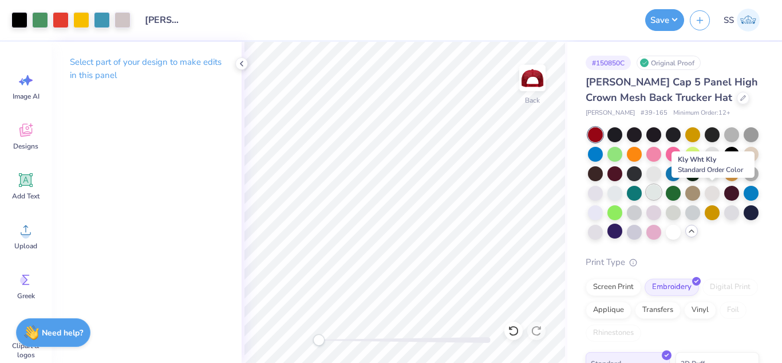
click at [662, 192] on div at bounding box center [654, 191] width 15 height 15
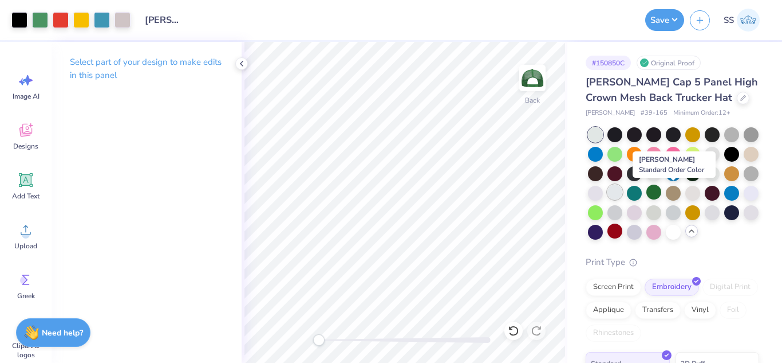
click at [623, 191] on div at bounding box center [615, 191] width 15 height 15
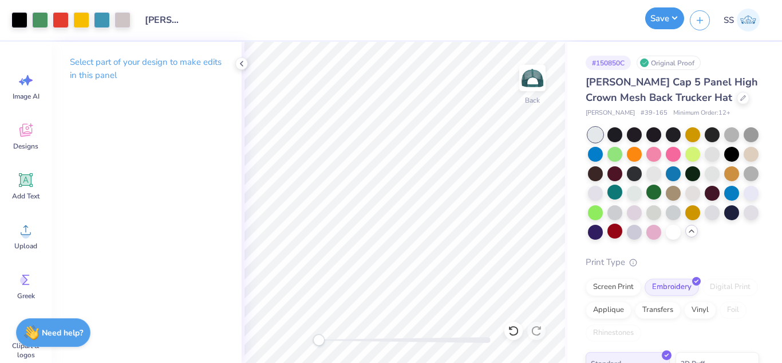
click at [651, 15] on button "Save" at bounding box center [665, 18] width 39 height 22
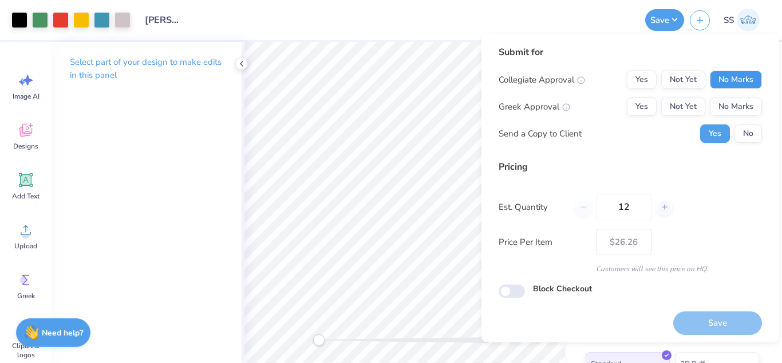
click at [739, 72] on button "No Marks" at bounding box center [736, 79] width 52 height 18
click at [742, 104] on button "No Marks" at bounding box center [736, 106] width 52 height 18
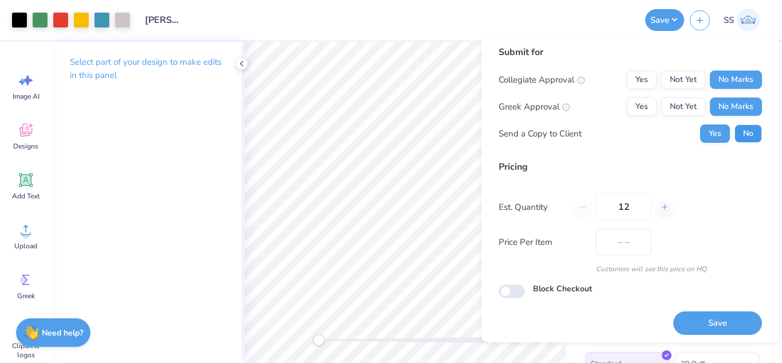
click at [743, 127] on button "No" at bounding box center [748, 133] width 27 height 18
click at [722, 329] on button "Save" at bounding box center [718, 322] width 89 height 23
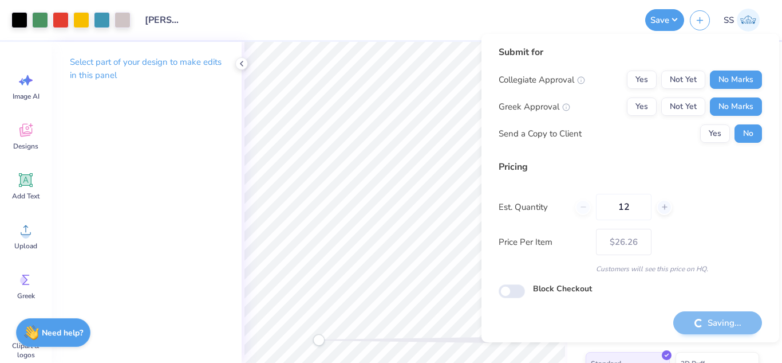
type input "– –"
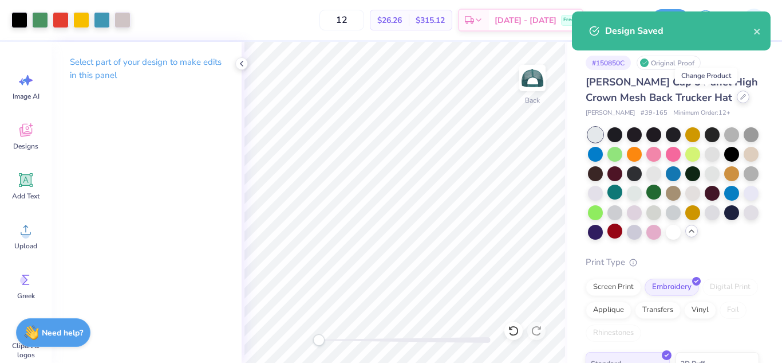
click at [741, 97] on icon at bounding box center [744, 97] width 6 height 6
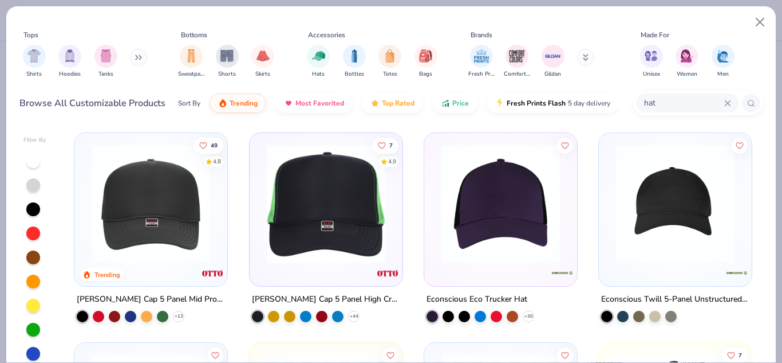
click at [729, 103] on icon at bounding box center [728, 103] width 7 height 7
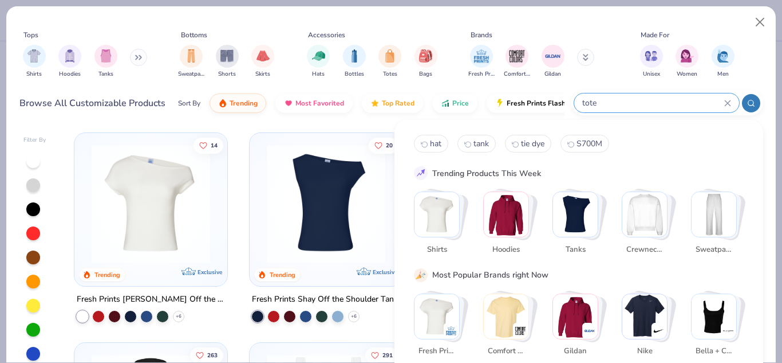
type input "tote"
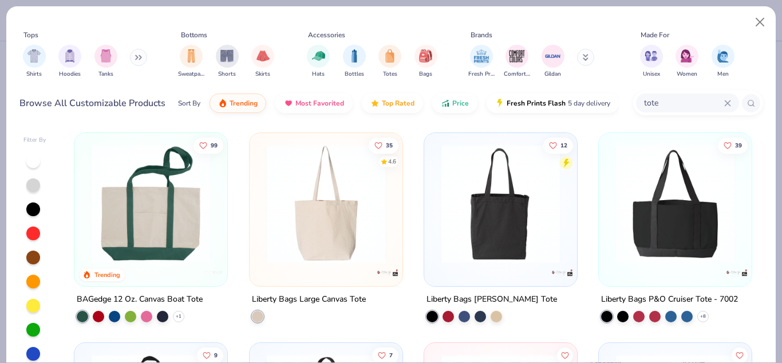
click at [671, 201] on img at bounding box center [676, 203] width 130 height 119
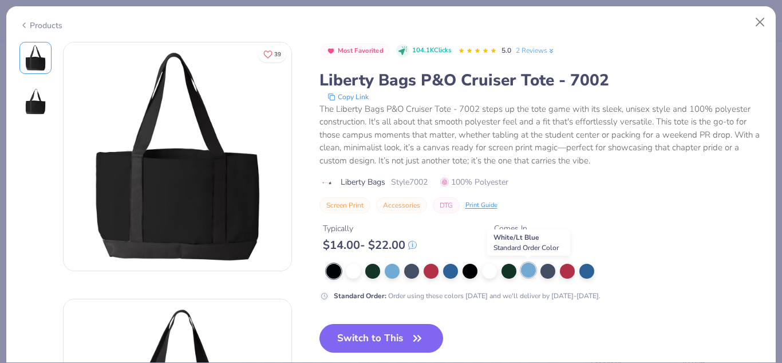
click at [528, 269] on div at bounding box center [528, 269] width 15 height 15
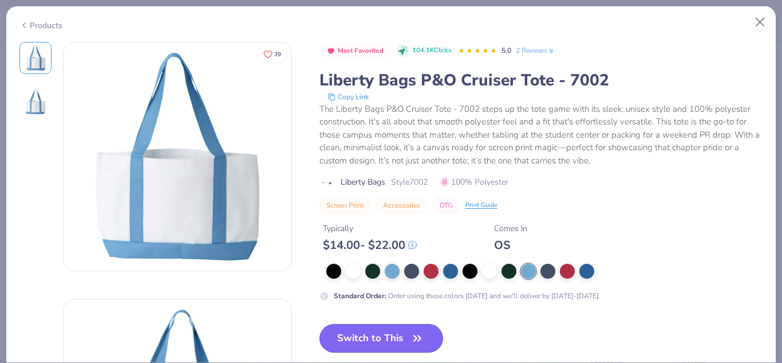
click at [402, 332] on button "Switch to This" at bounding box center [382, 338] width 124 height 29
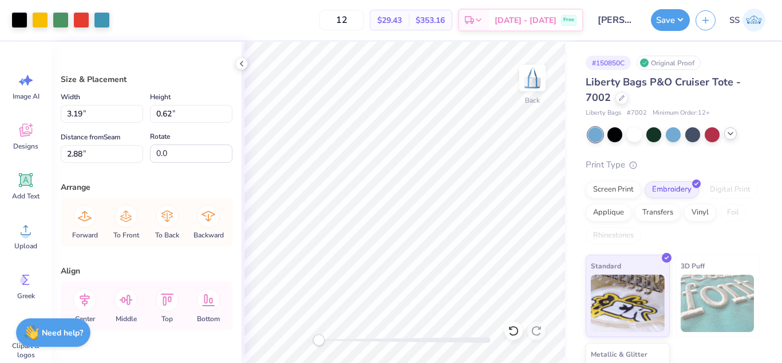
type input "5.10"
type input "1.00"
type input "3.00"
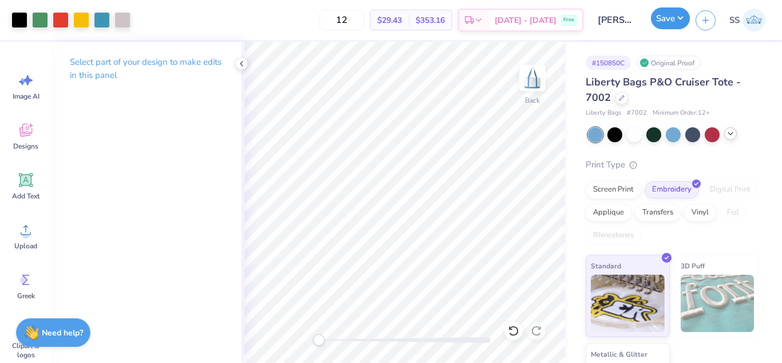
click at [680, 18] on button "Save" at bounding box center [670, 18] width 39 height 22
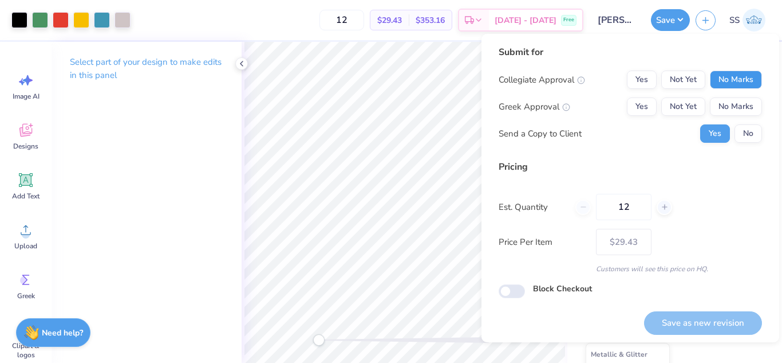
click at [724, 80] on button "No Marks" at bounding box center [736, 79] width 52 height 18
click at [731, 116] on div "Collegiate Approval Yes Not Yet No Marks Greek Approval Yes Not Yet No Marks Se…" at bounding box center [630, 106] width 263 height 72
drag, startPoint x: 727, startPoint y: 102, endPoint x: 737, endPoint y: 123, distance: 23.3
click at [737, 123] on div "Collegiate Approval Yes Not Yet No Marks Greek Approval Yes Not Yet No Marks Se…" at bounding box center [630, 106] width 263 height 72
click at [738, 126] on button "No" at bounding box center [748, 133] width 27 height 18
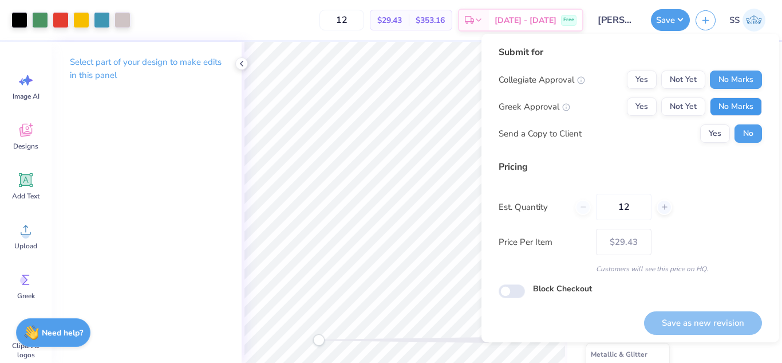
click at [732, 108] on button "No Marks" at bounding box center [736, 106] width 52 height 18
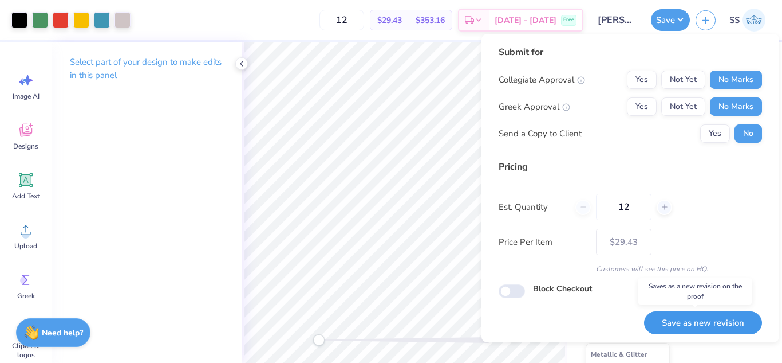
click at [702, 313] on button "Save as new revision" at bounding box center [703, 322] width 118 height 23
type input "$29.43"
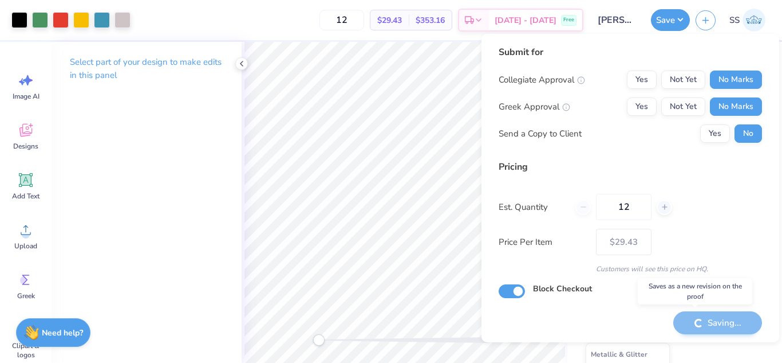
checkbox input "true"
